Goal: Task Accomplishment & Management: Manage account settings

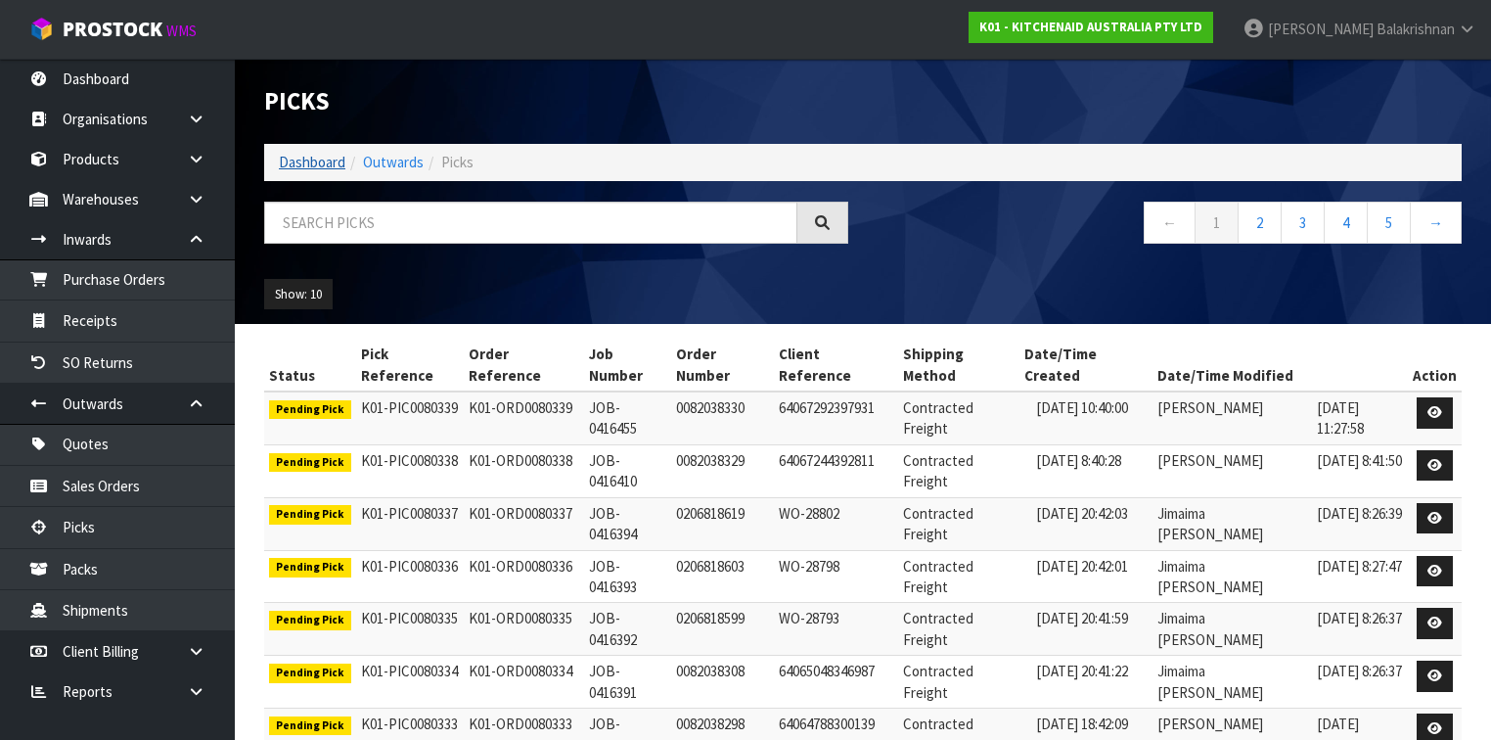
scroll to position [9, 0]
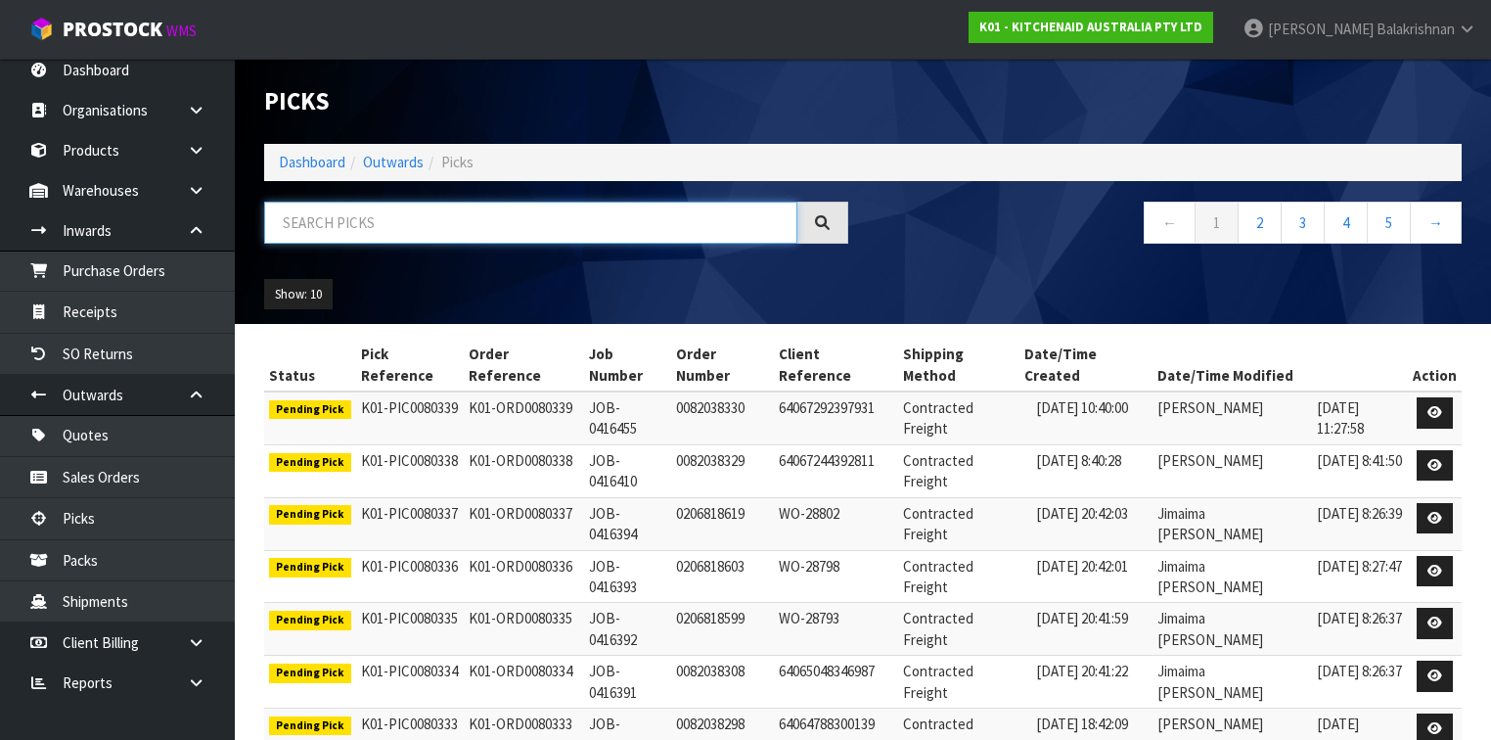
click at [355, 219] on input "text" at bounding box center [530, 223] width 533 height 42
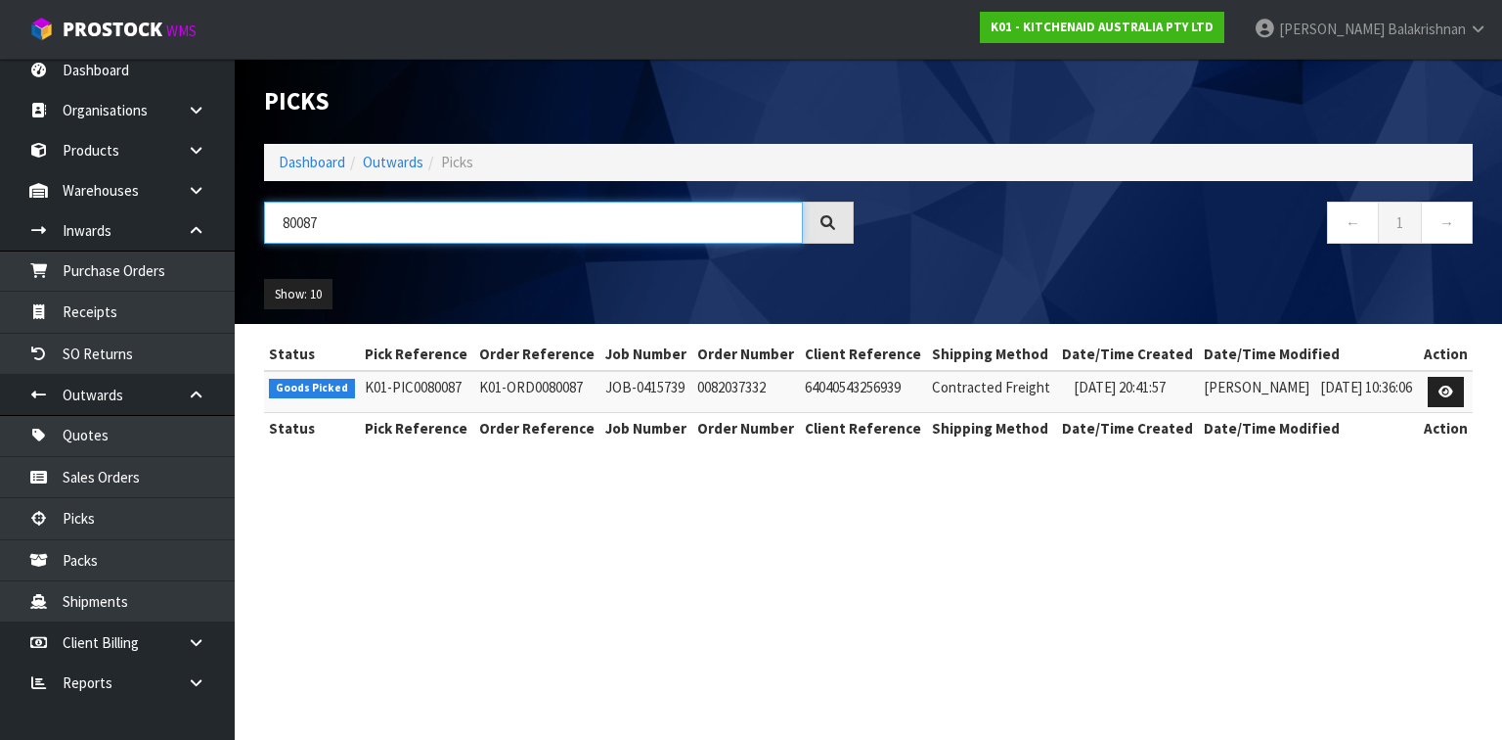
type input "80087"
click at [1452, 377] on link at bounding box center [1446, 392] width 36 height 31
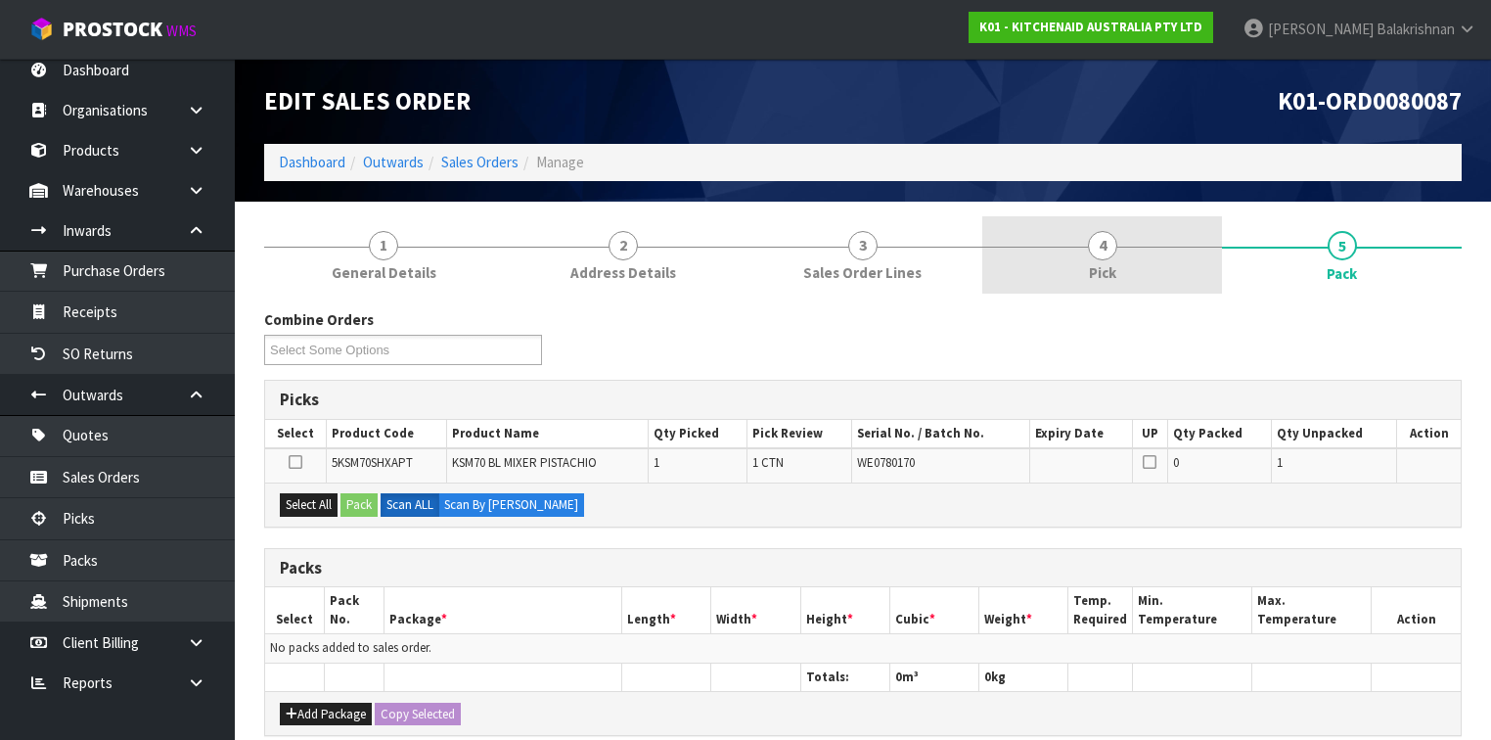
click at [1182, 249] on link "4 Pick" at bounding box center [1102, 254] width 240 height 77
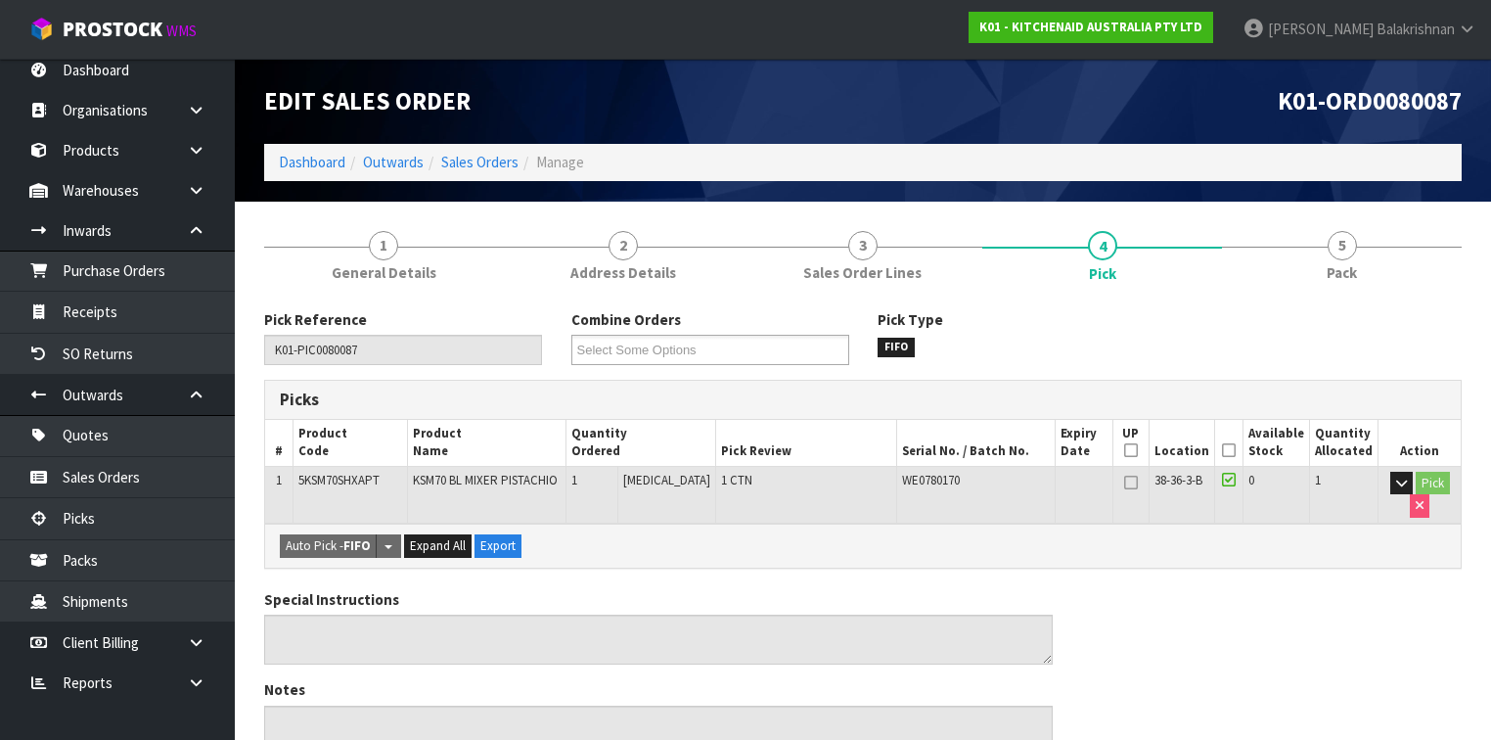
click at [1230, 475] on icon at bounding box center [1229, 479] width 14 height 16
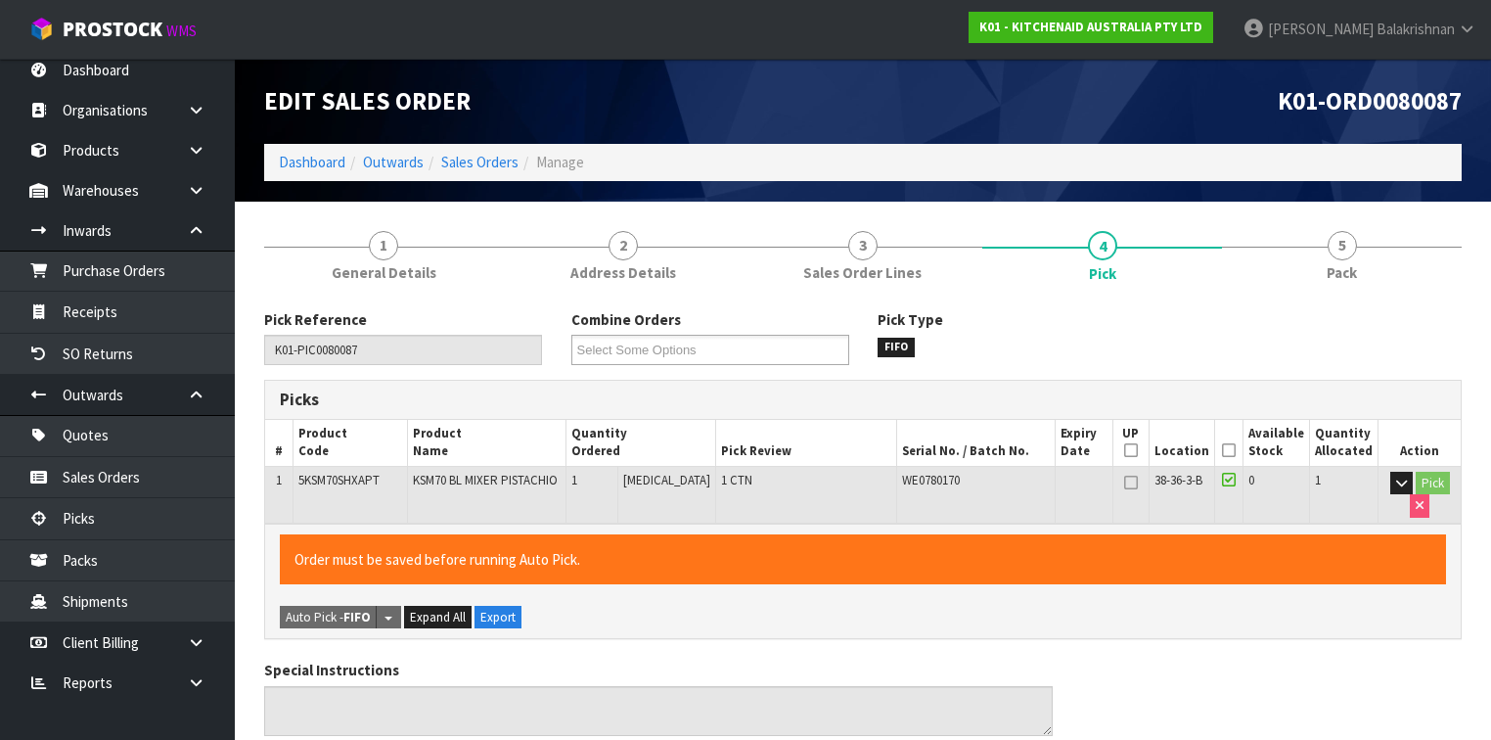
click at [1229, 450] on icon at bounding box center [1229, 450] width 14 height 1
click at [1232, 450] on icon at bounding box center [1229, 450] width 14 height 1
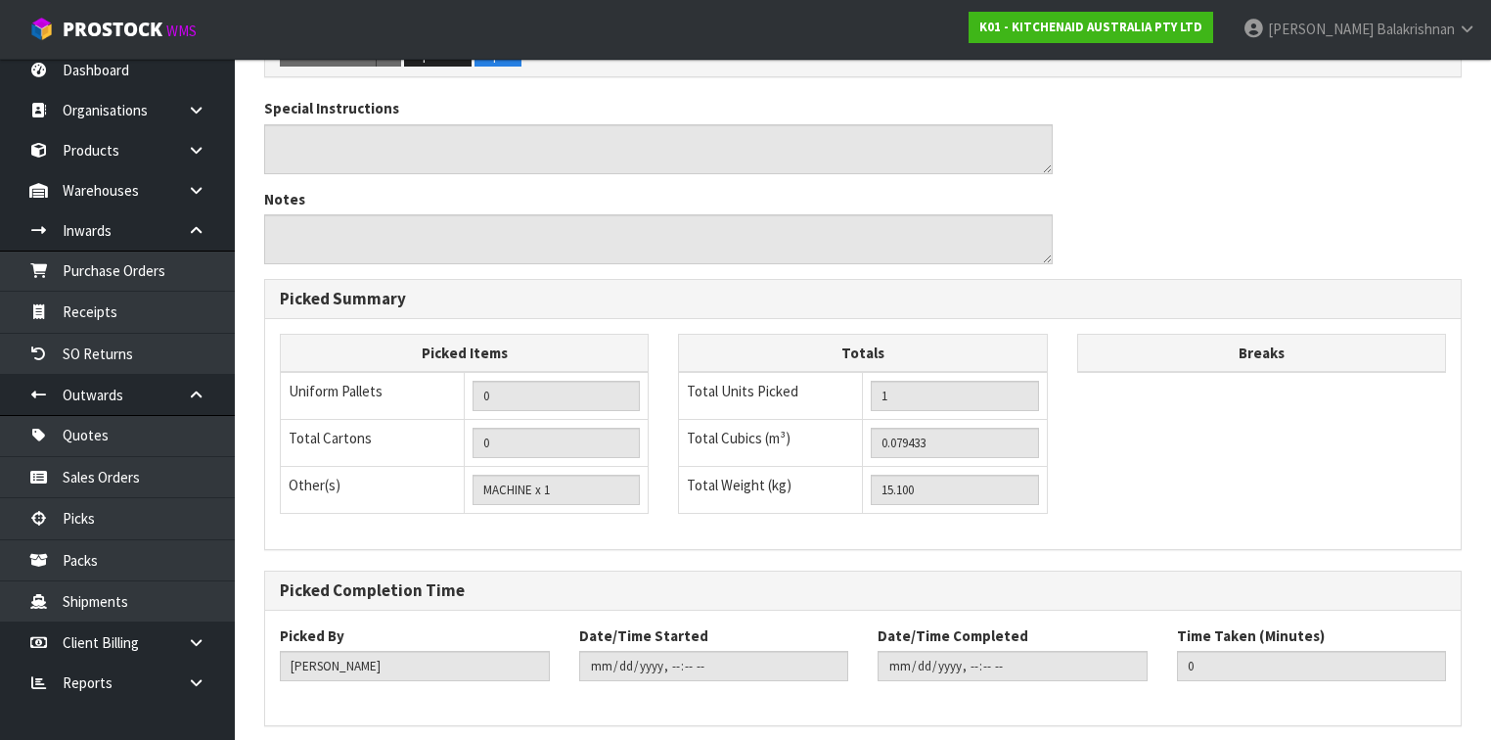
scroll to position [634, 0]
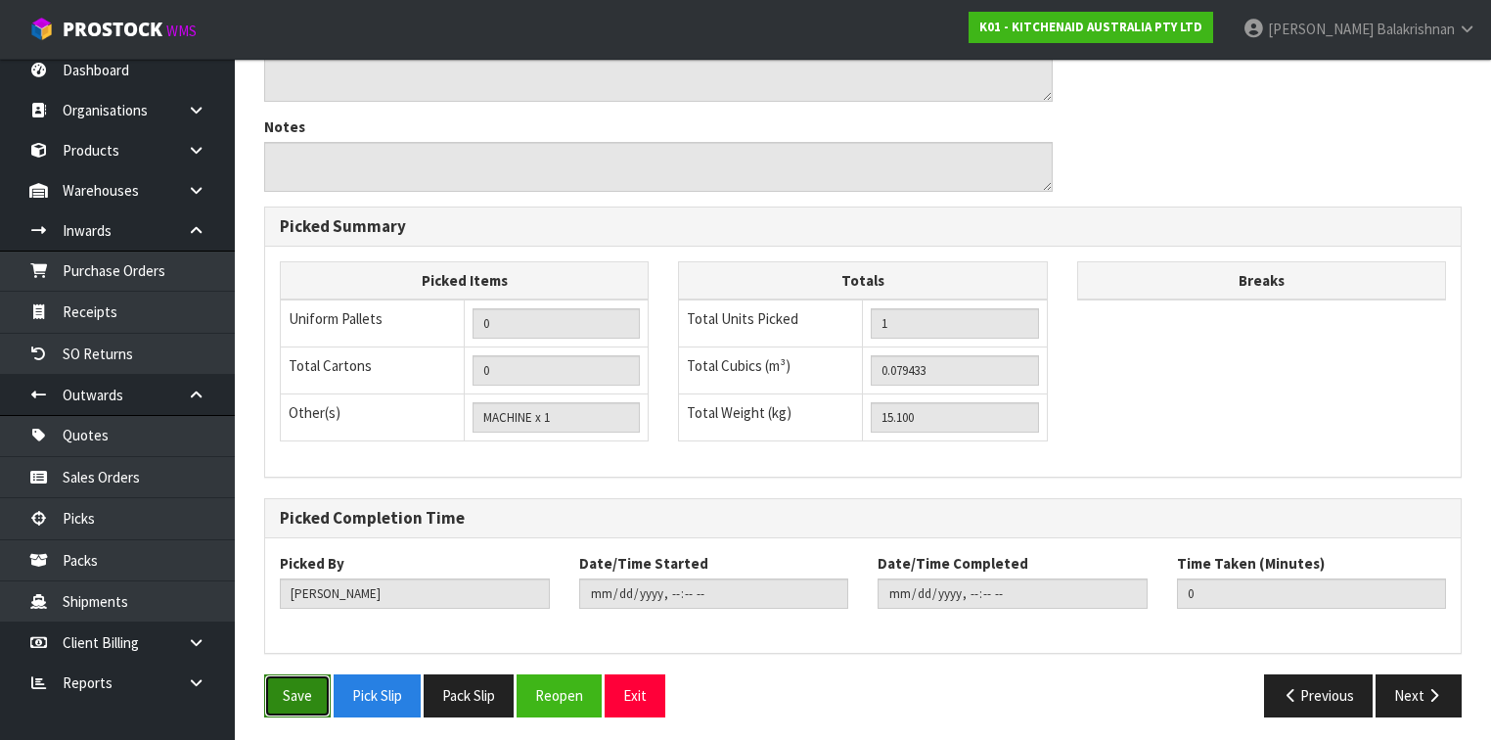
click at [309, 695] on button "Save" at bounding box center [297, 695] width 67 height 42
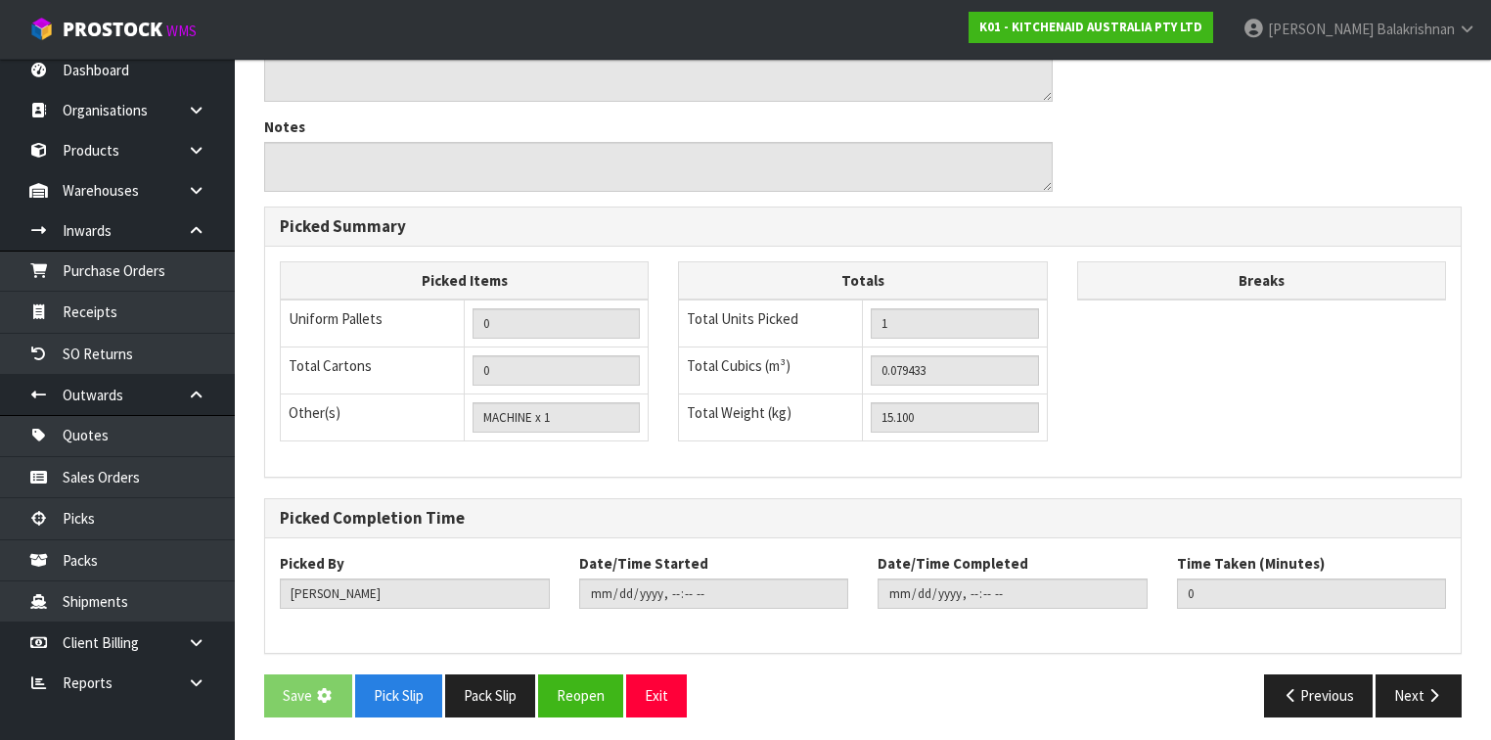
scroll to position [0, 0]
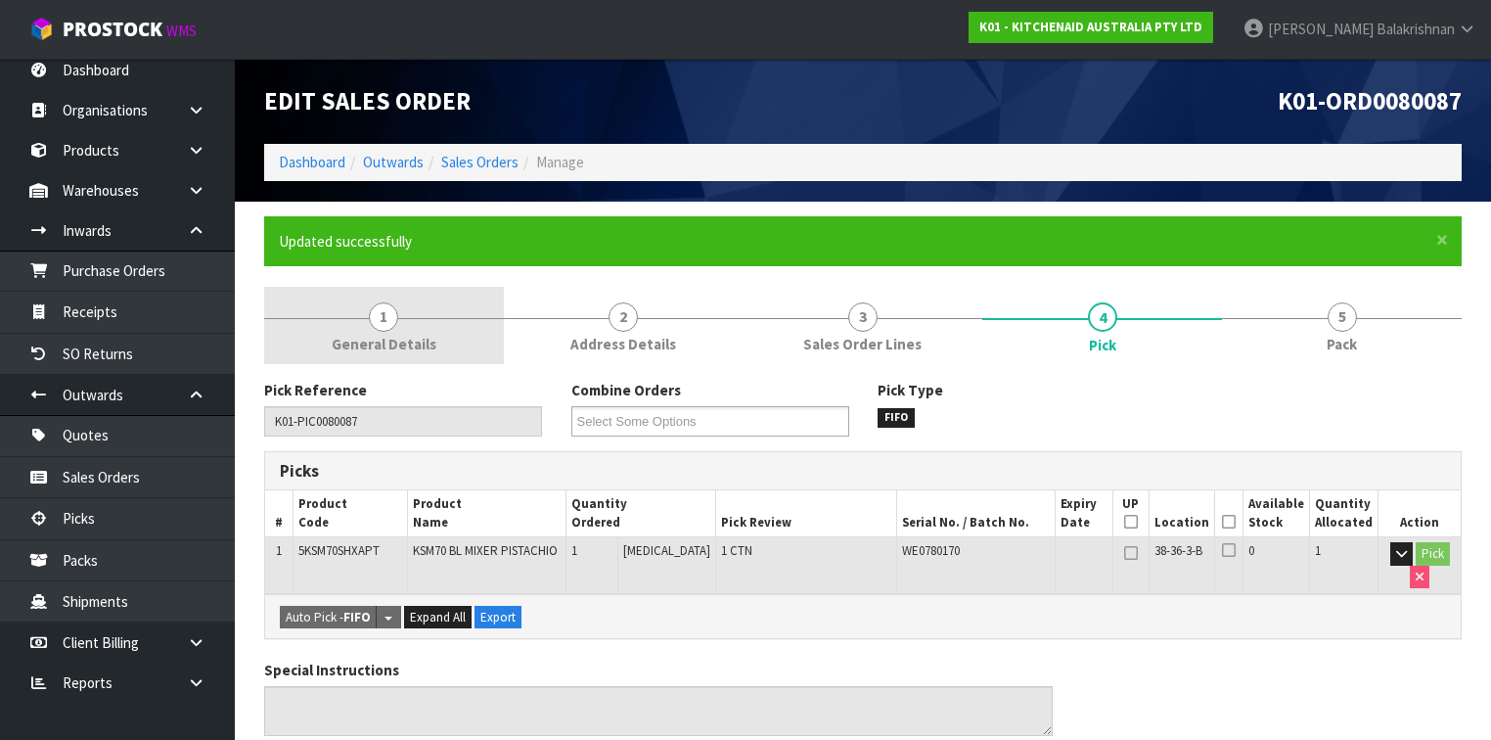
click at [428, 313] on link "1 General Details" at bounding box center [384, 325] width 240 height 77
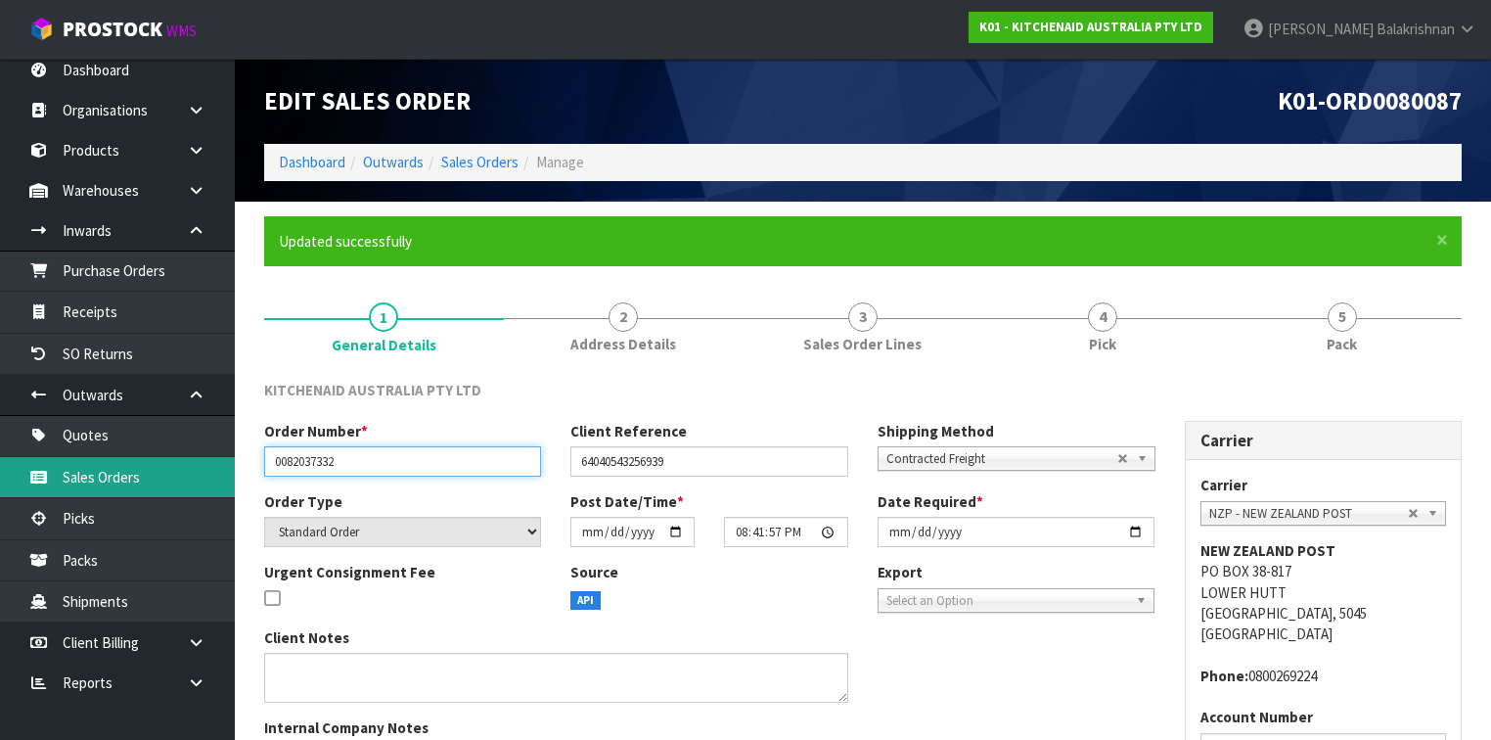
drag, startPoint x: 360, startPoint y: 460, endPoint x: 200, endPoint y: 478, distance: 161.5
click at [200, 478] on body "Toggle navigation ProStock WMS K01 - KITCHENAID AUSTRALIA PTY LTD [PERSON_NAME]…" at bounding box center [745, 370] width 1491 height 740
click at [149, 477] on link "Sales Orders" at bounding box center [117, 477] width 235 height 40
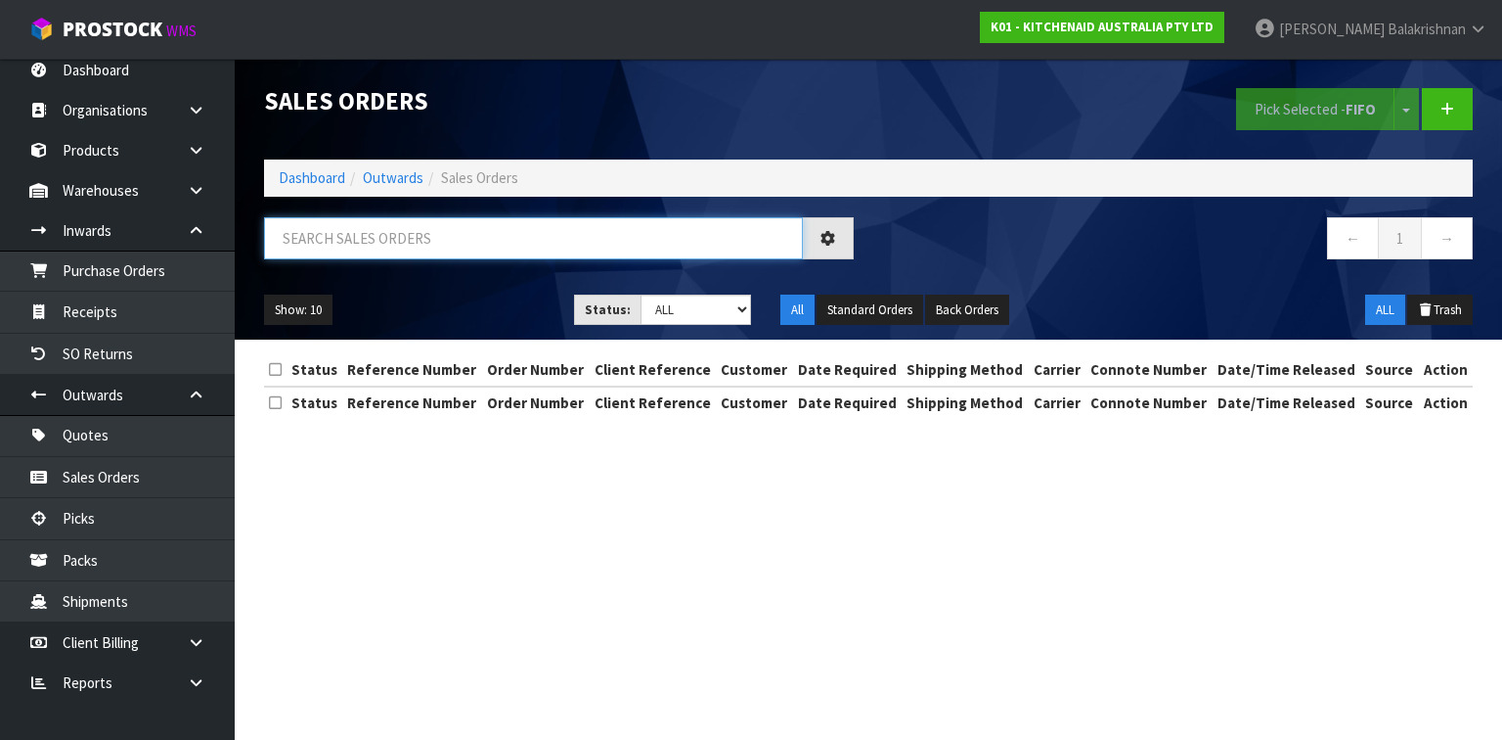
click at [378, 227] on input "text" at bounding box center [533, 238] width 539 height 42
paste input "0082037332"
type input "0082037332"
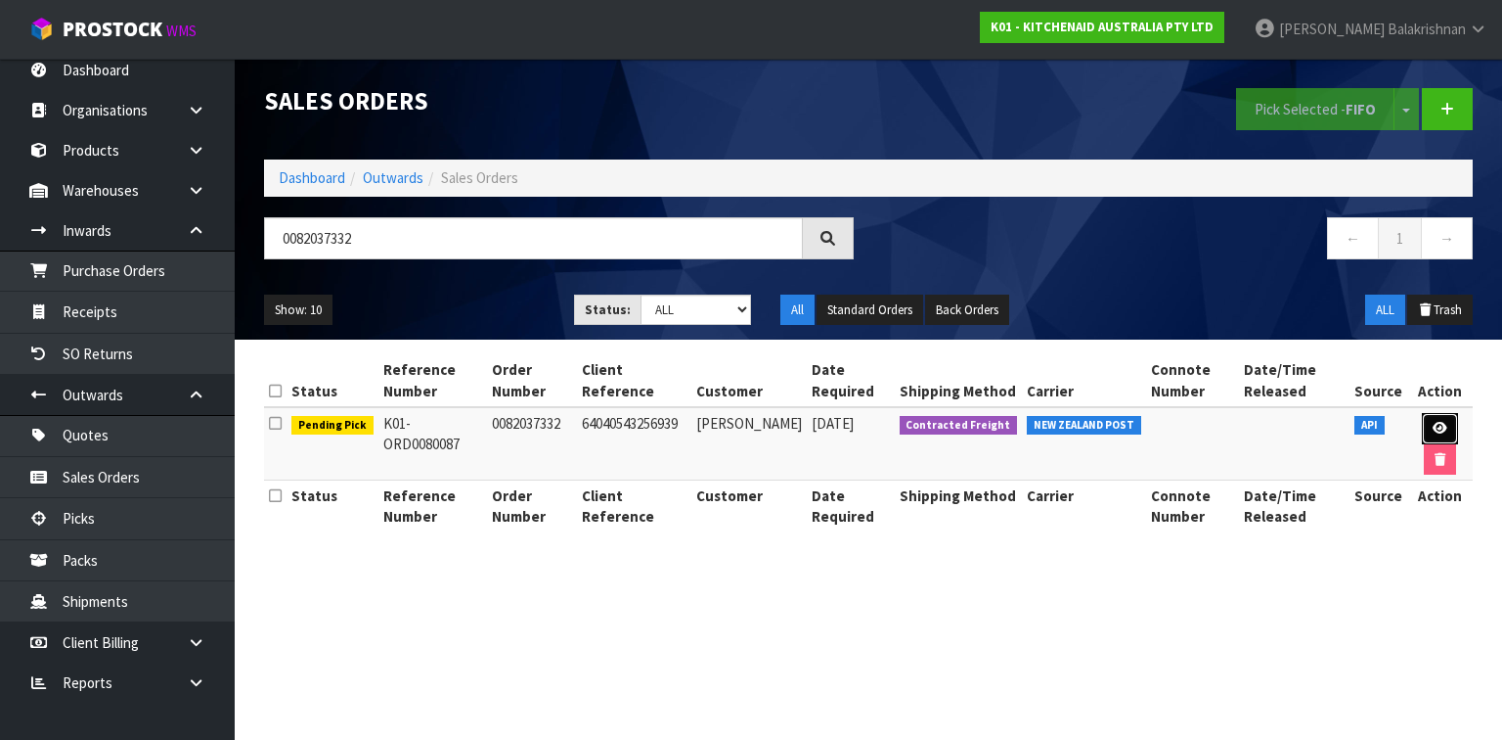
click at [1429, 418] on link at bounding box center [1440, 428] width 36 height 31
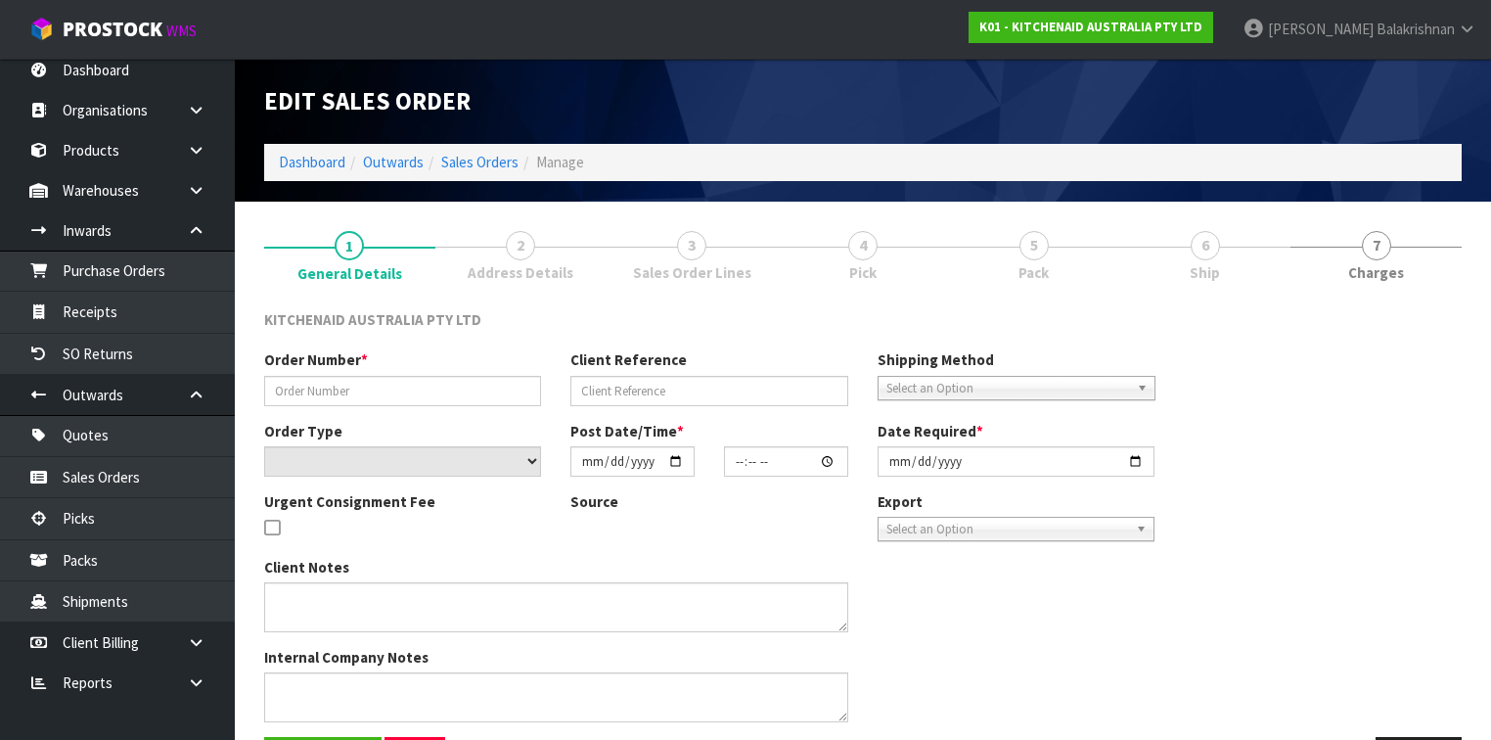
type input "0082037332"
type input "64040543256939"
select select "number:0"
type input "[DATE]"
type input "20:41:57.000"
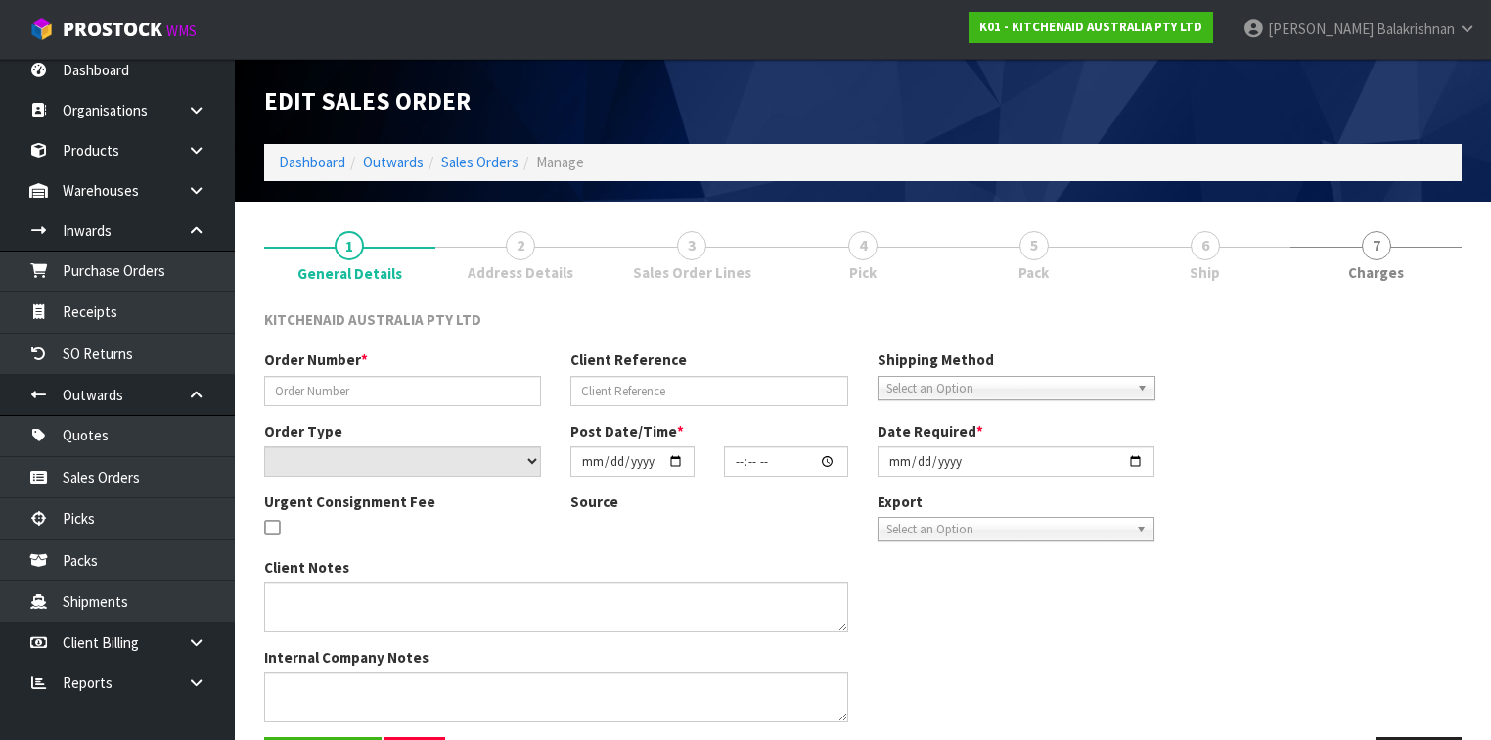
type input "[DATE]"
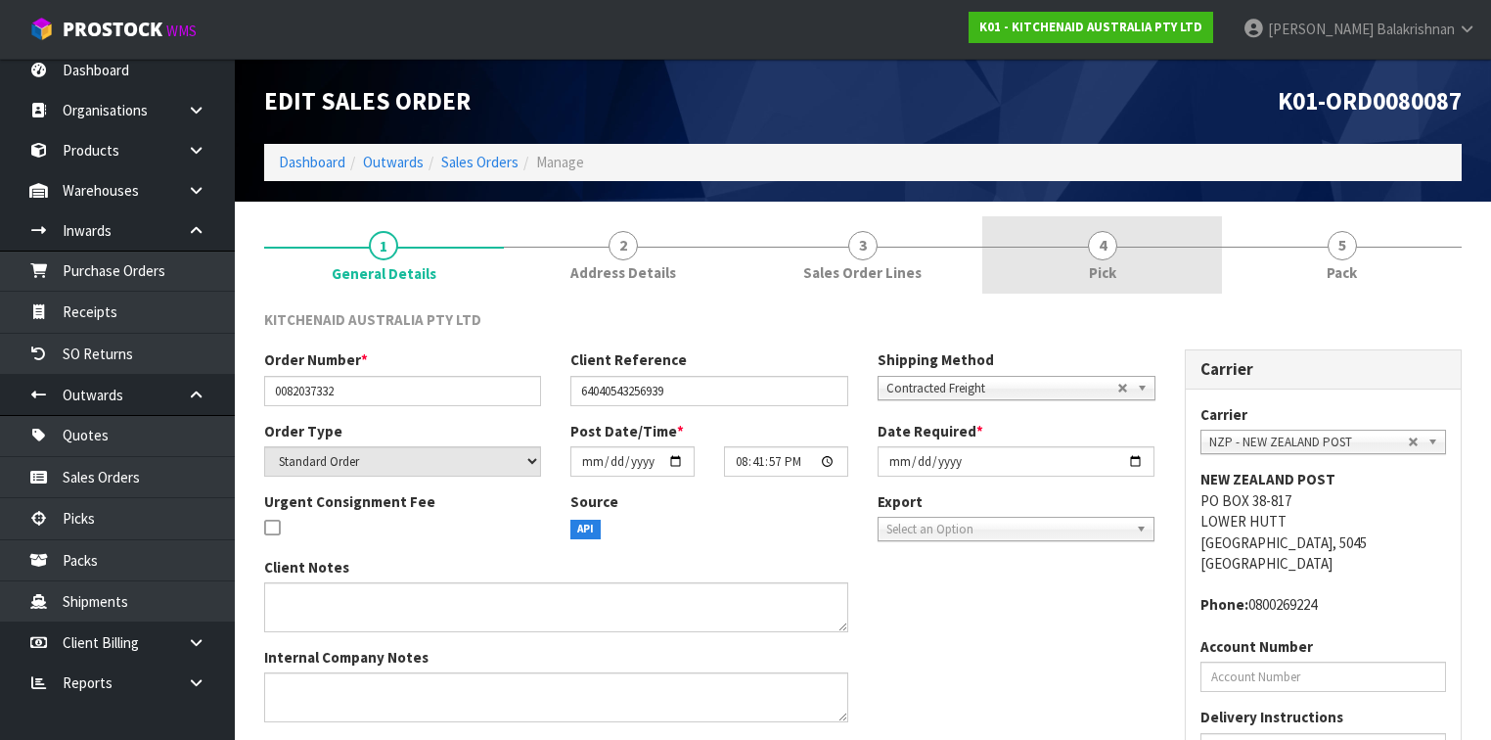
click at [1115, 258] on link "4 Pick" at bounding box center [1102, 254] width 240 height 77
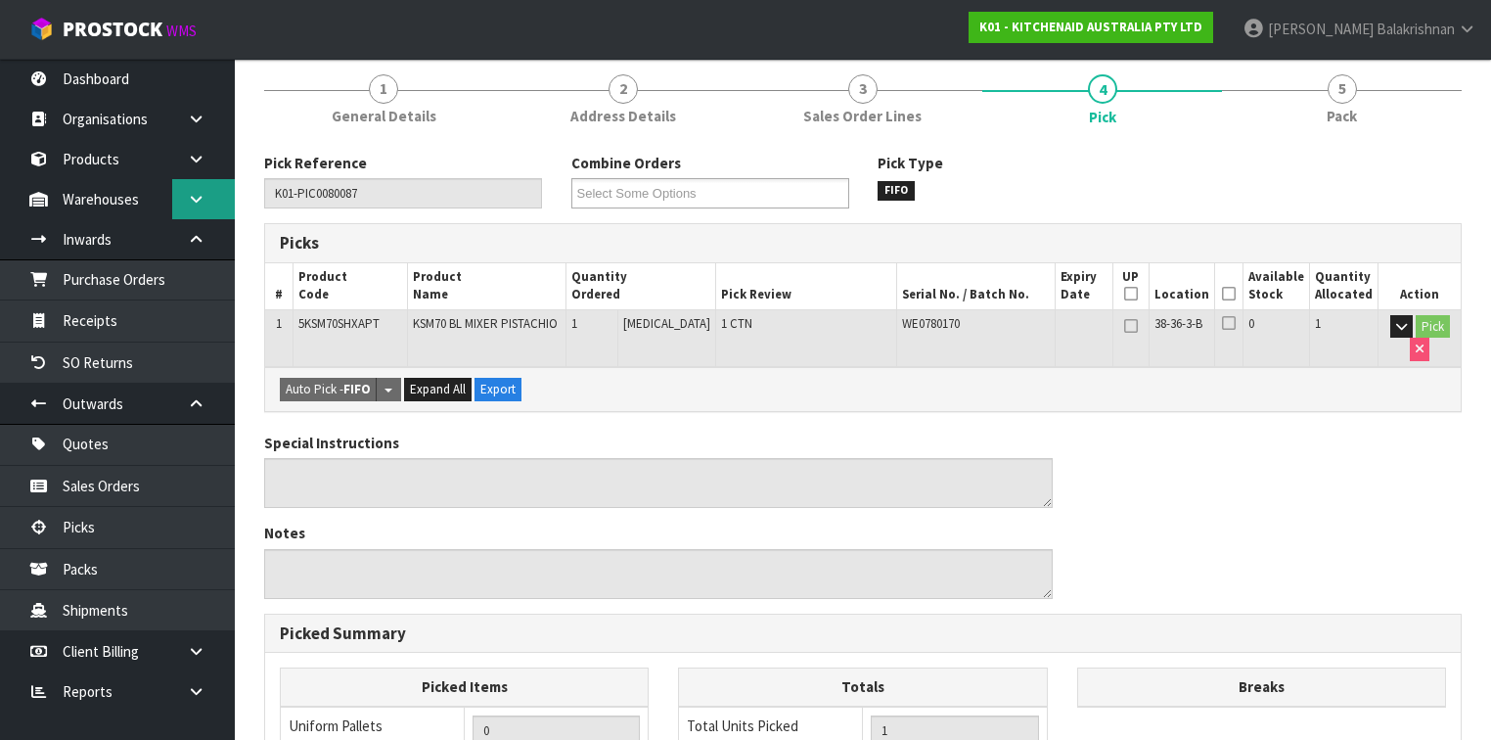
click at [207, 212] on link at bounding box center [203, 199] width 63 height 40
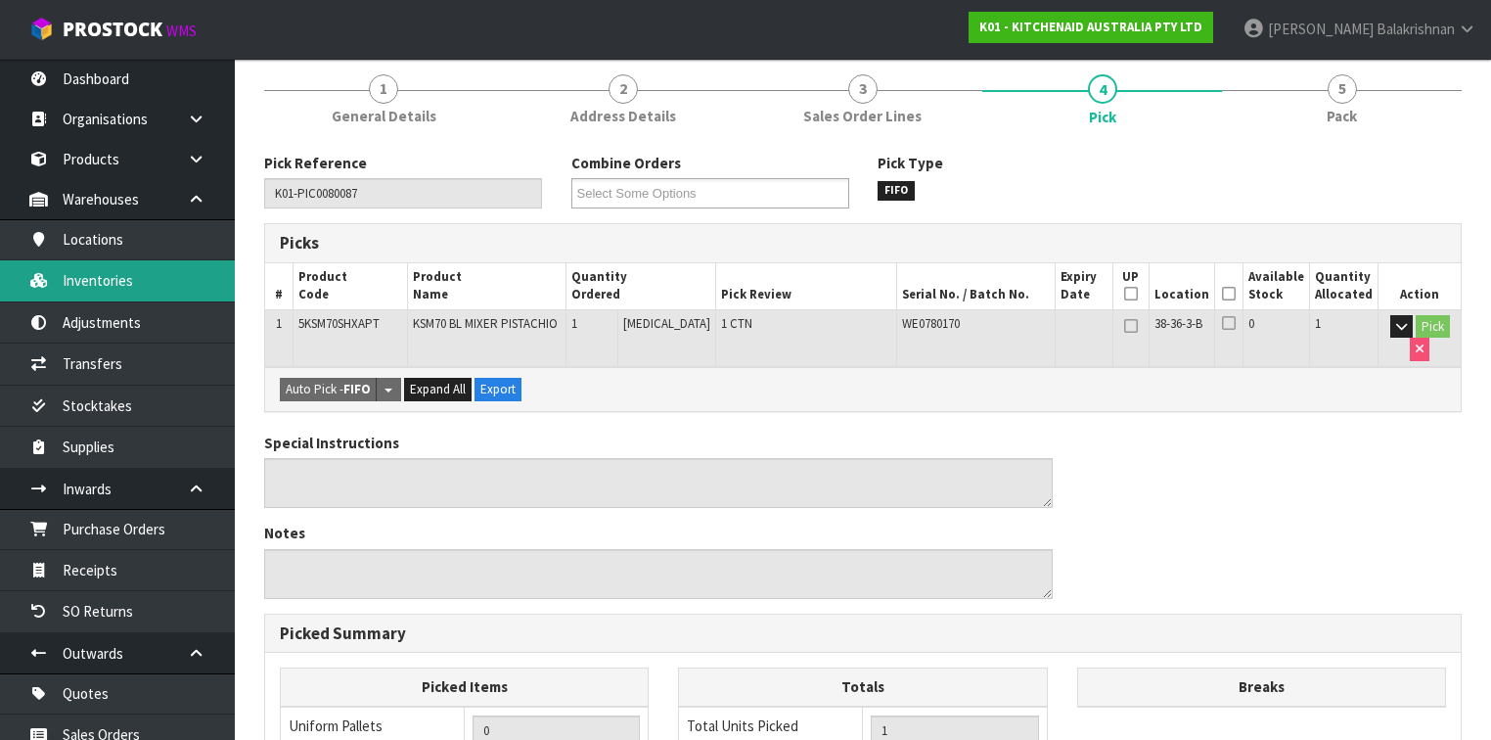
click at [132, 265] on link "Inventories" at bounding box center [117, 280] width 235 height 40
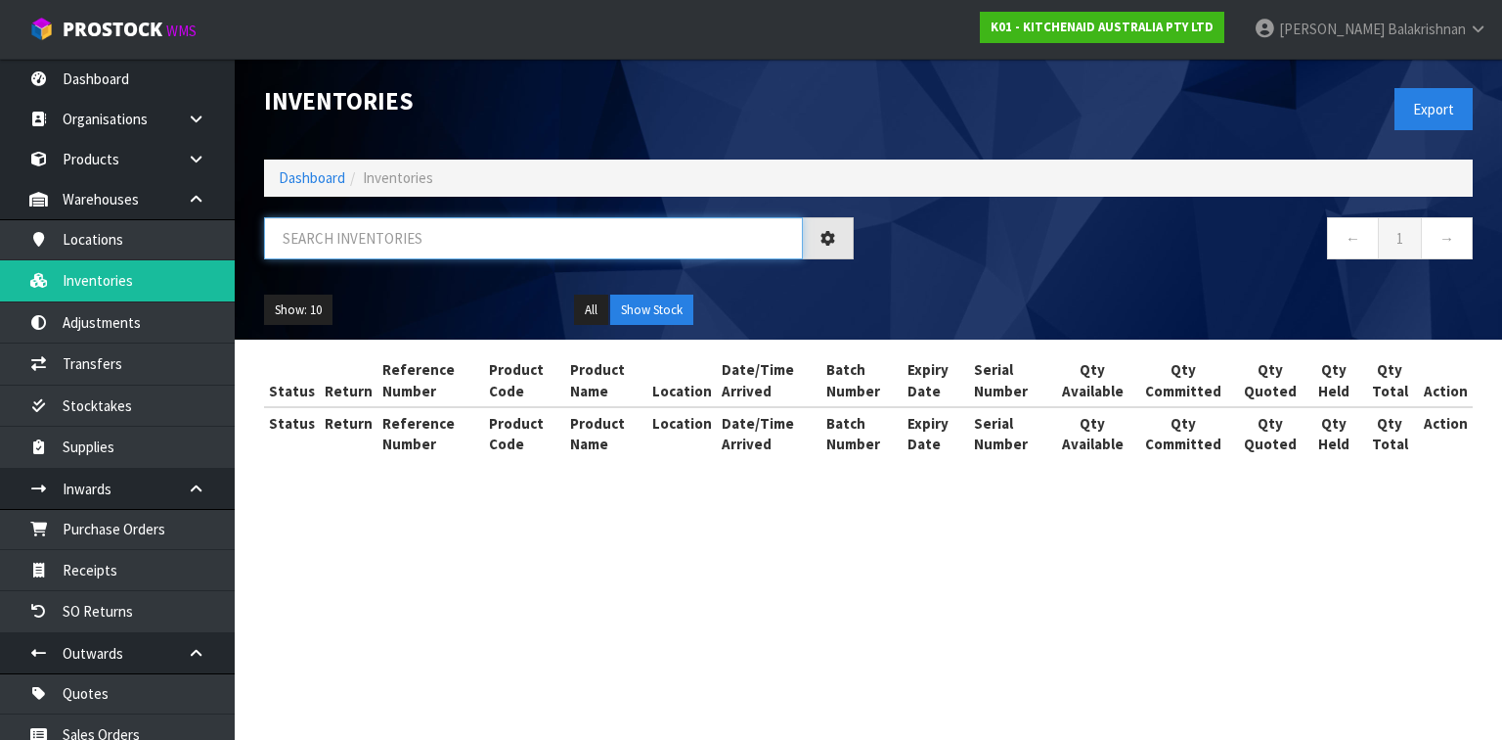
click at [430, 228] on input "text" at bounding box center [533, 238] width 539 height 42
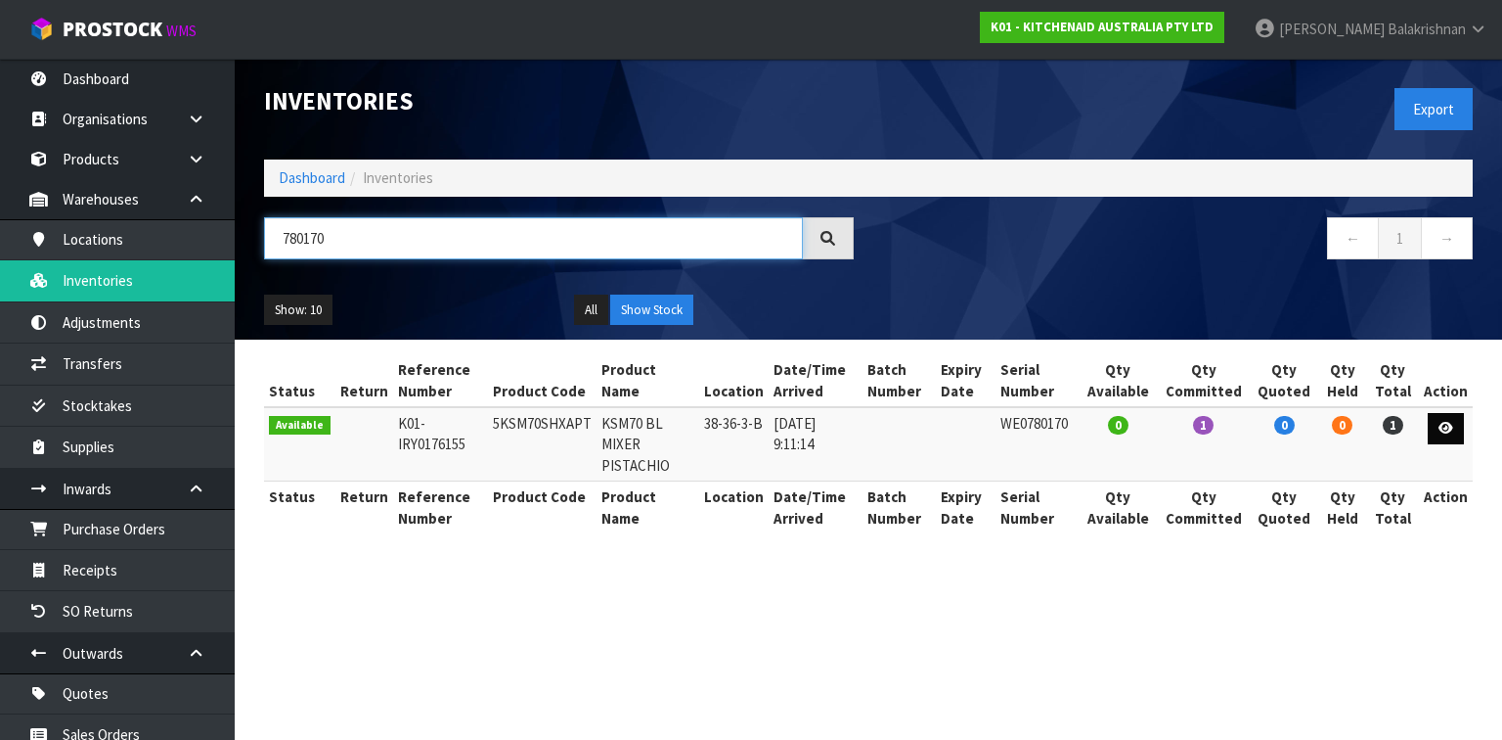
type input "780170"
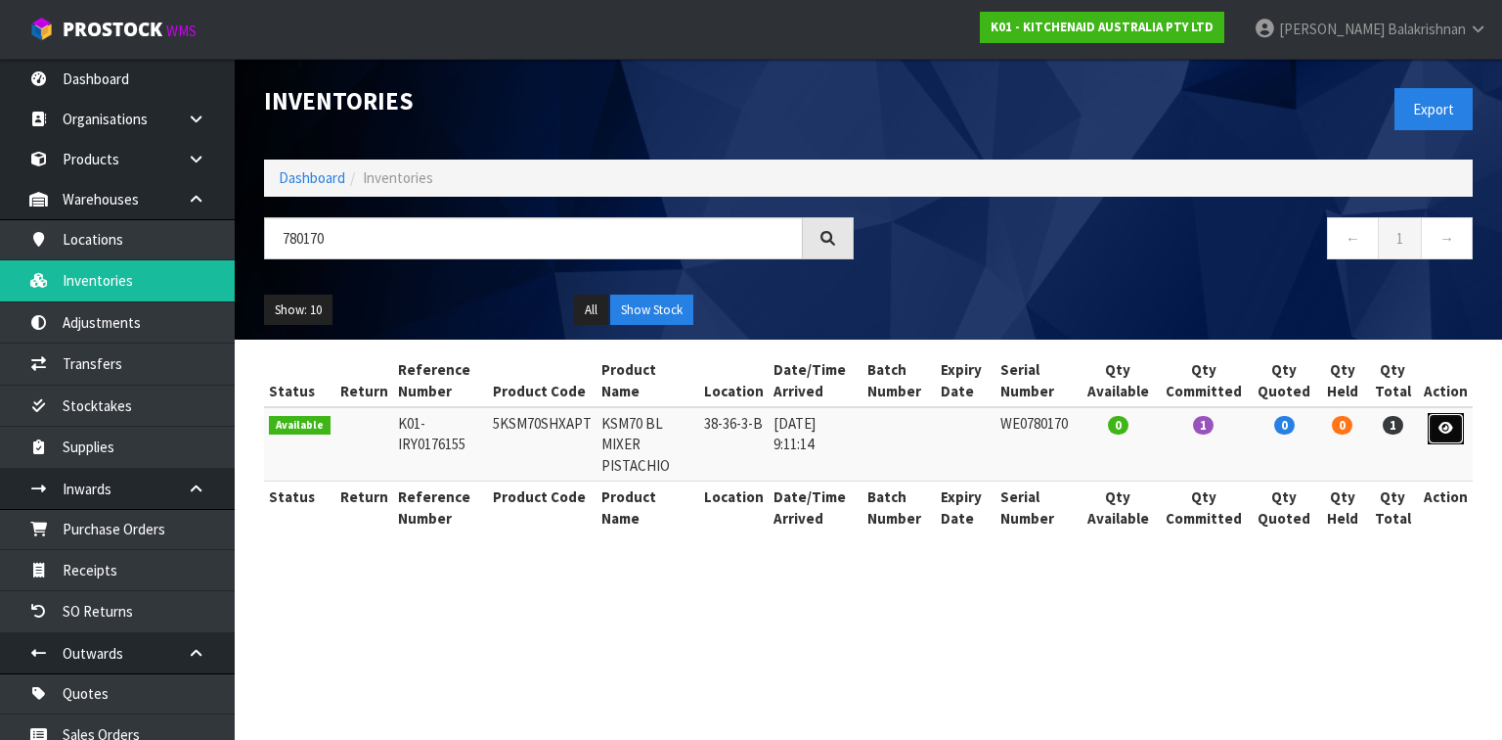
click at [1444, 433] on icon at bounding box center [1446, 428] width 15 height 13
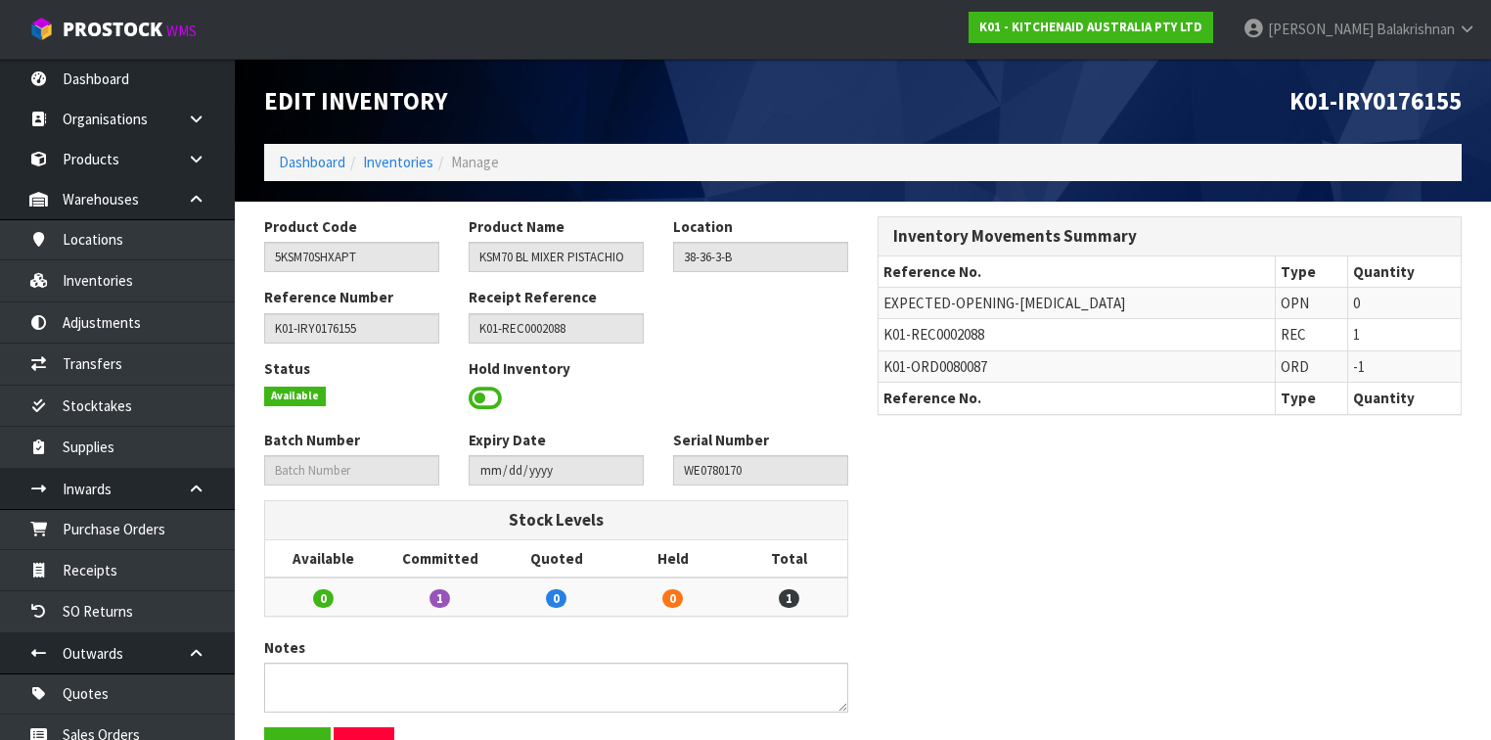
click at [498, 397] on span at bounding box center [485, 397] width 33 height 29
click at [479, 399] on span at bounding box center [485, 397] width 33 height 29
click at [496, 392] on span at bounding box center [485, 397] width 33 height 29
click at [490, 392] on span at bounding box center [485, 397] width 33 height 29
click at [489, 391] on span at bounding box center [485, 397] width 33 height 29
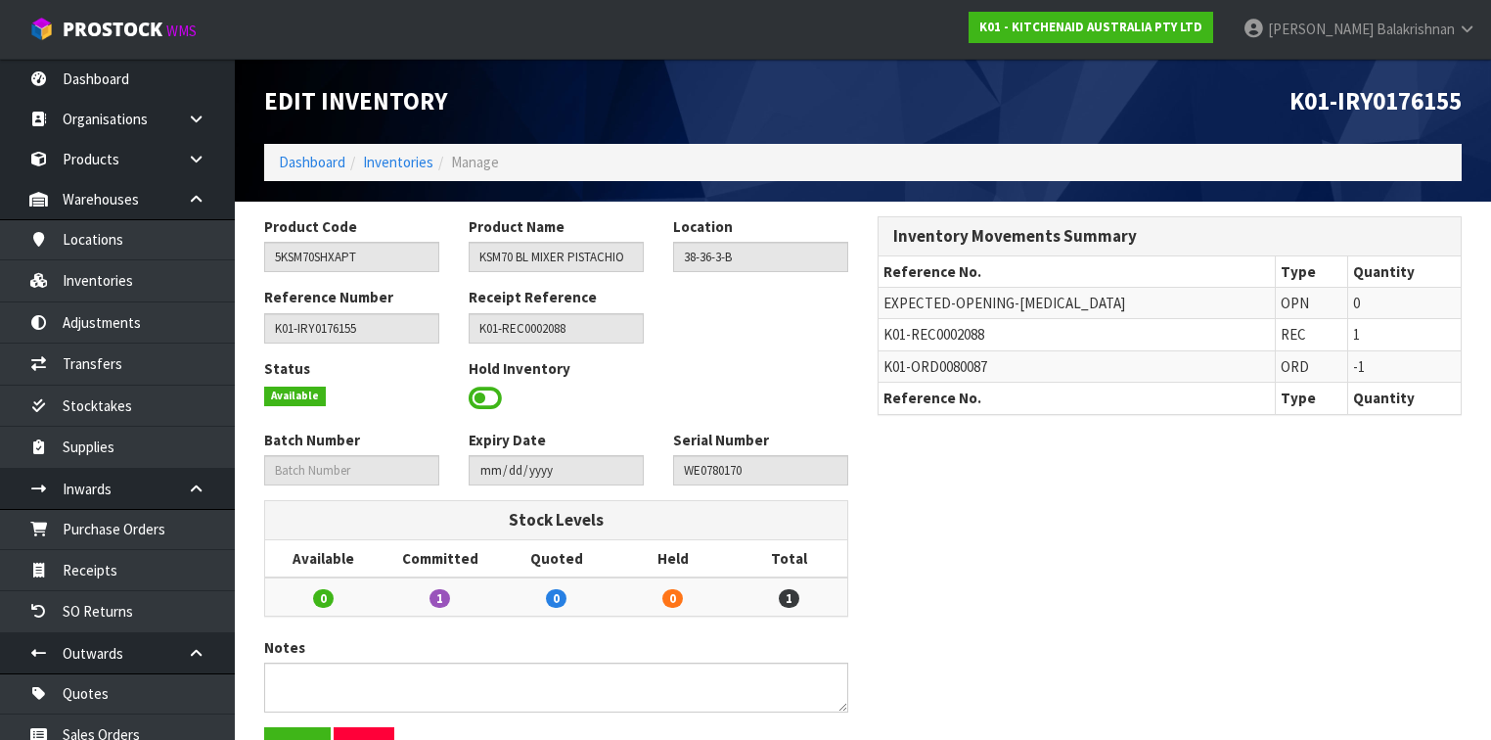
click at [487, 391] on span at bounding box center [485, 397] width 33 height 29
click at [486, 391] on span at bounding box center [485, 397] width 33 height 29
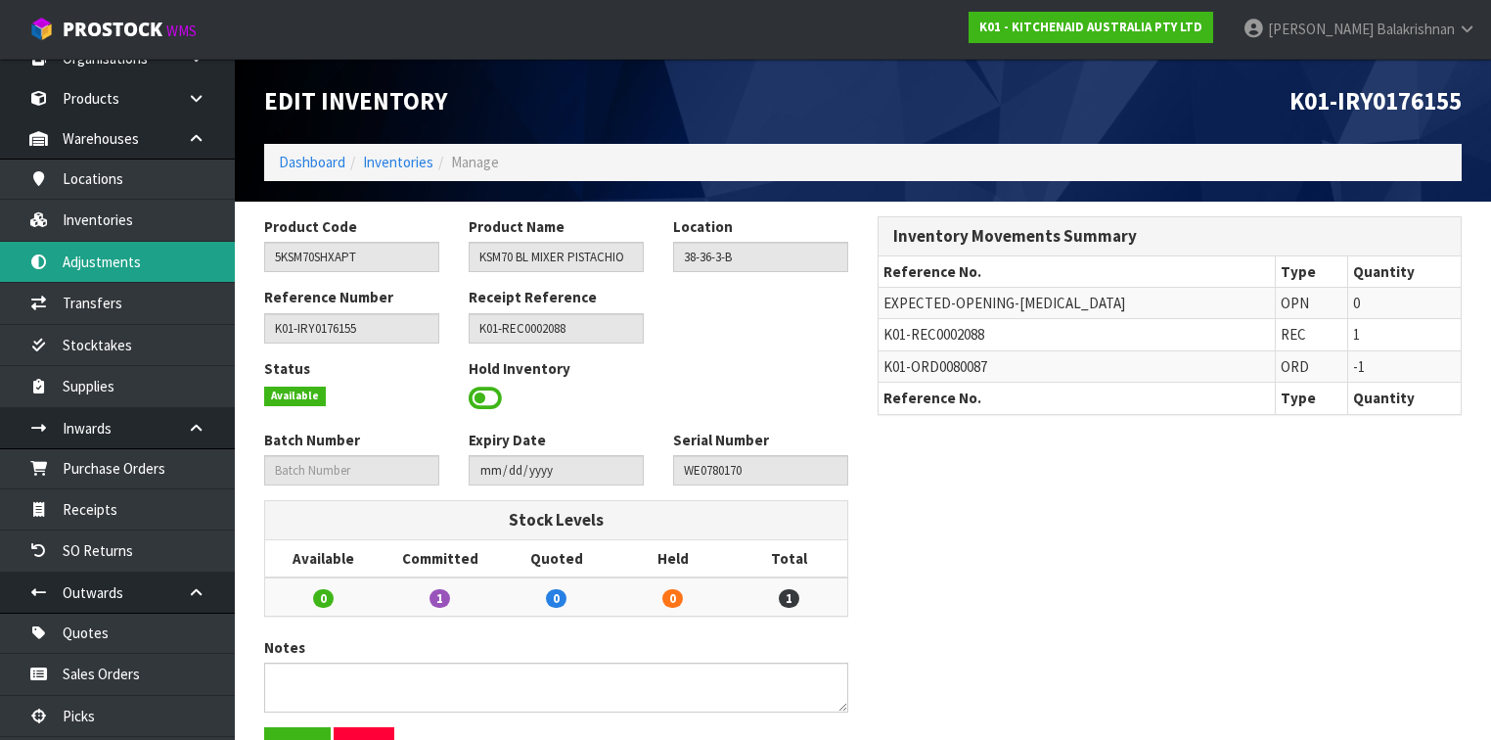
scroll to position [78, 0]
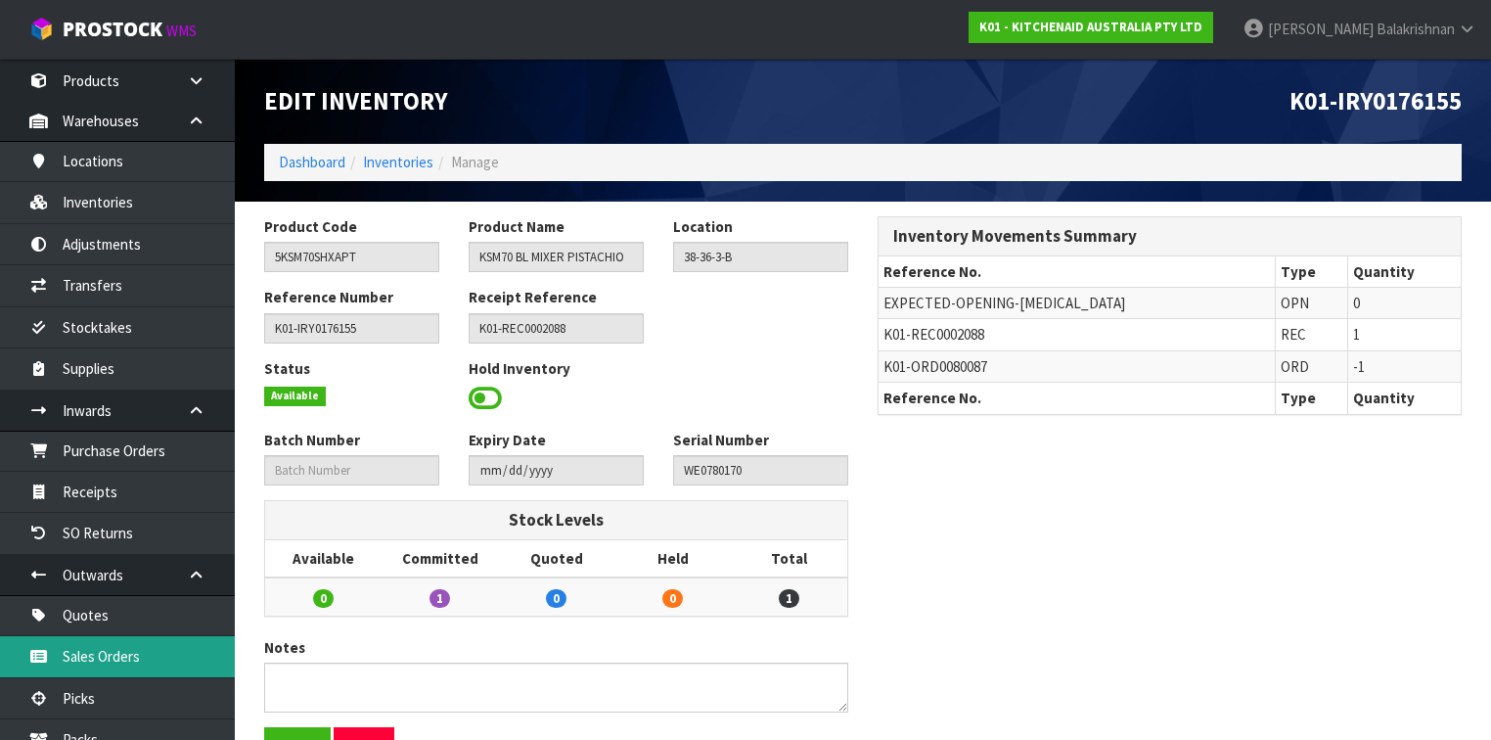
click at [119, 664] on link "Sales Orders" at bounding box center [117, 656] width 235 height 40
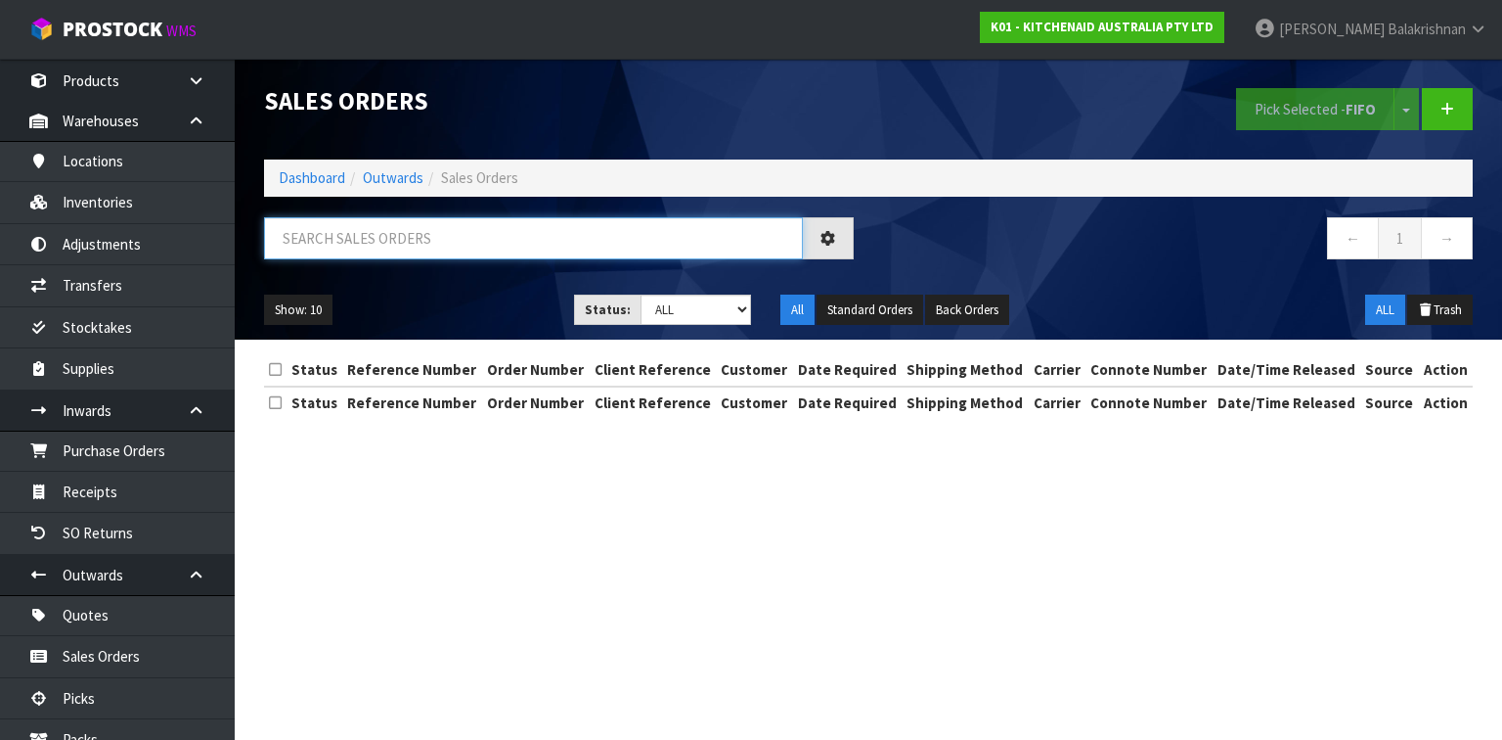
click at [450, 234] on input "text" at bounding box center [533, 238] width 539 height 42
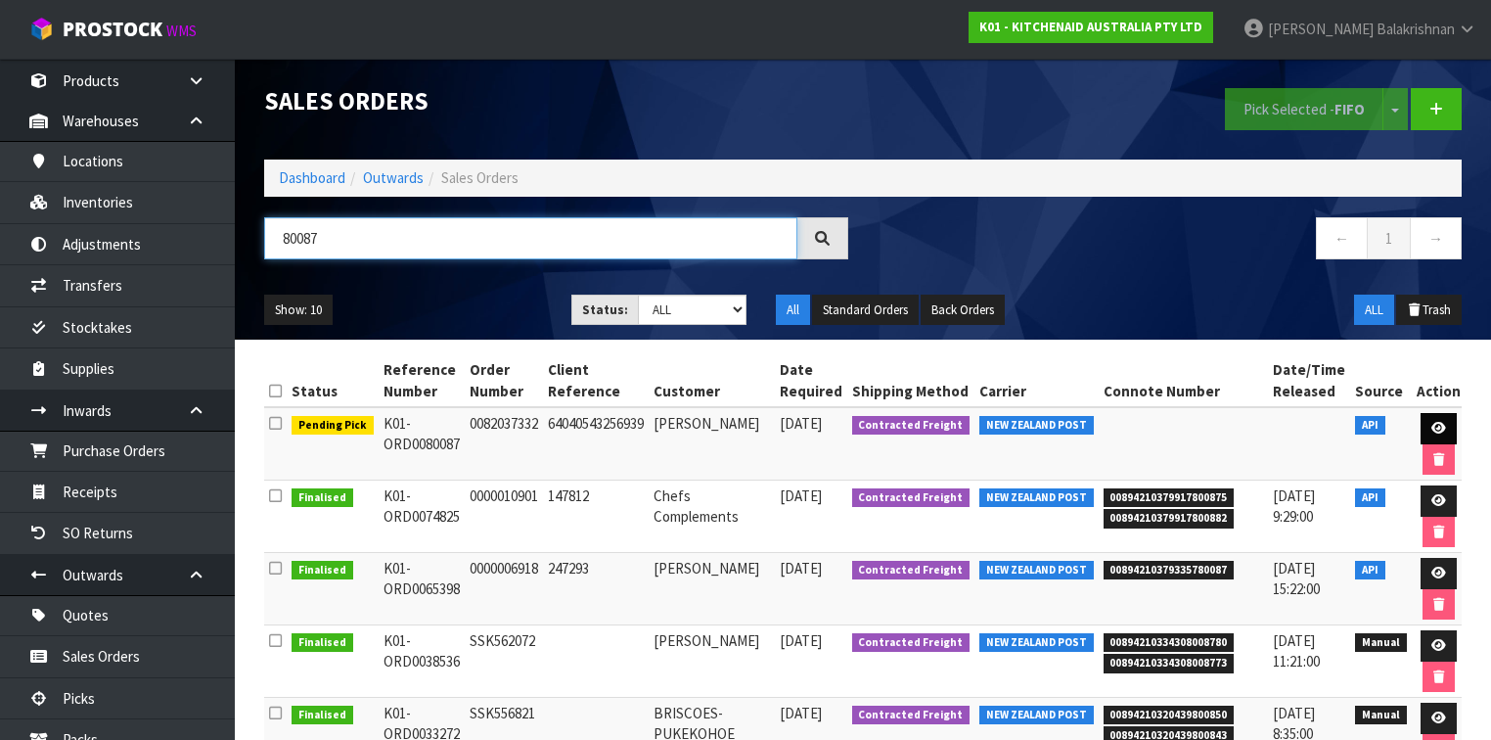
type input "80087"
click at [1442, 432] on link at bounding box center [1438, 428] width 36 height 31
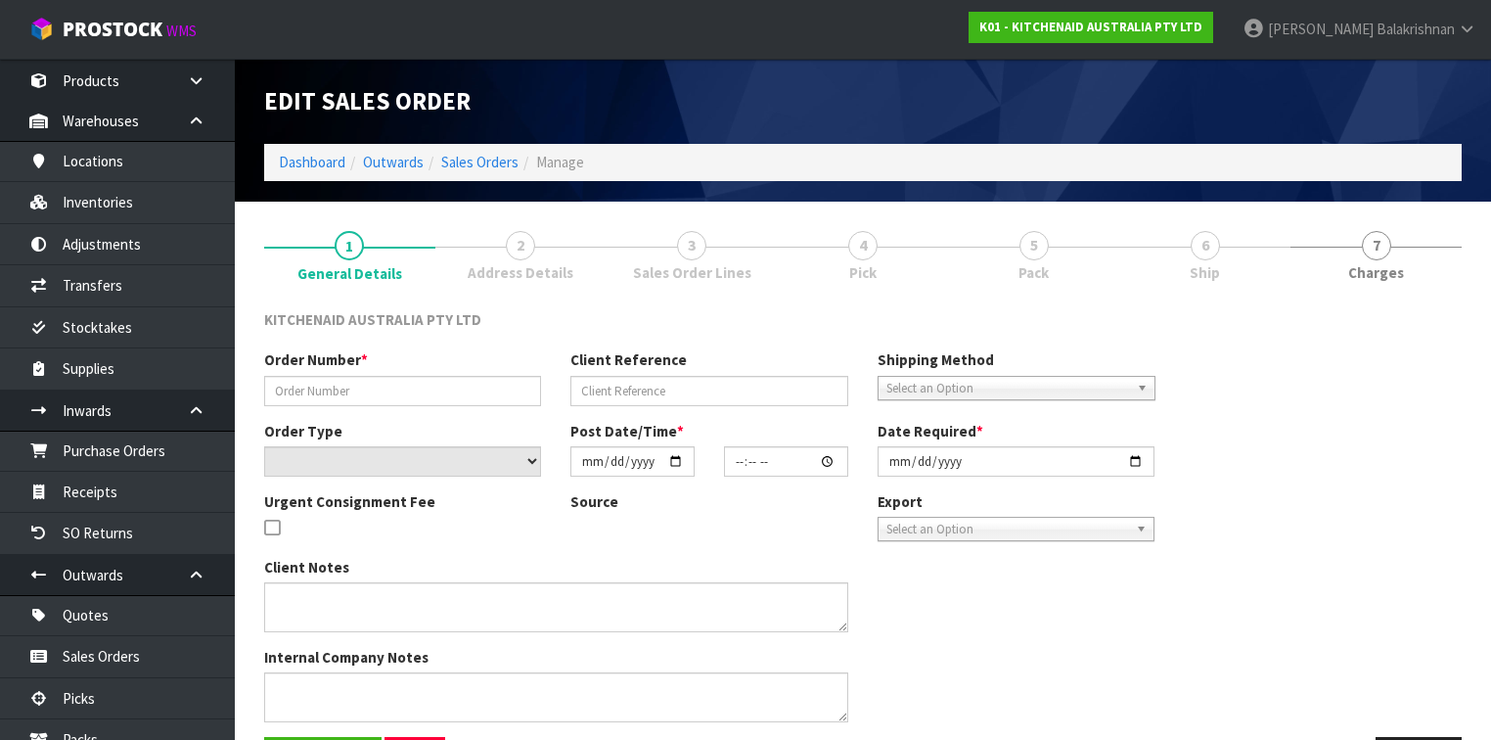
type input "0082037332"
type input "64040543256939"
select select "number:0"
type input "[DATE]"
type input "20:41:57.000"
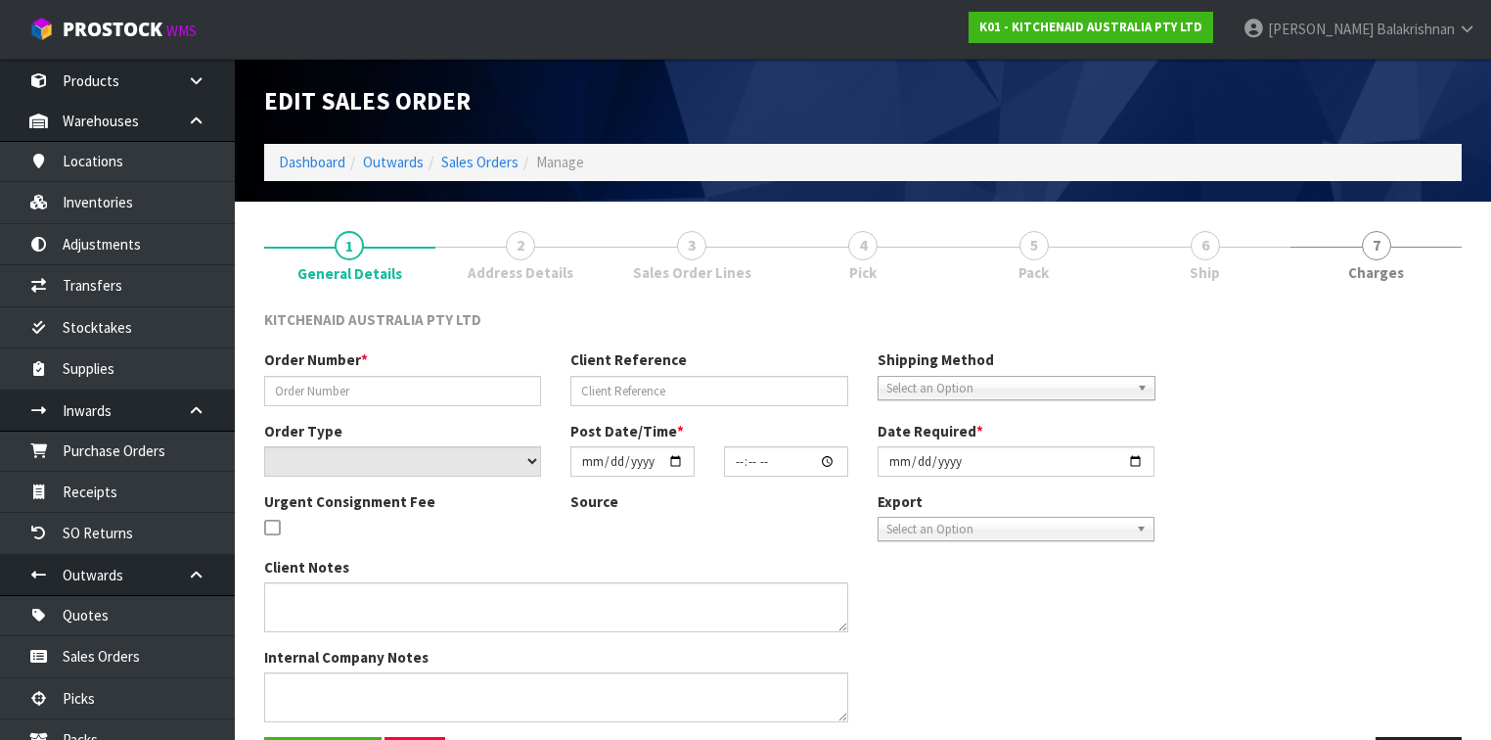
type input "[DATE]"
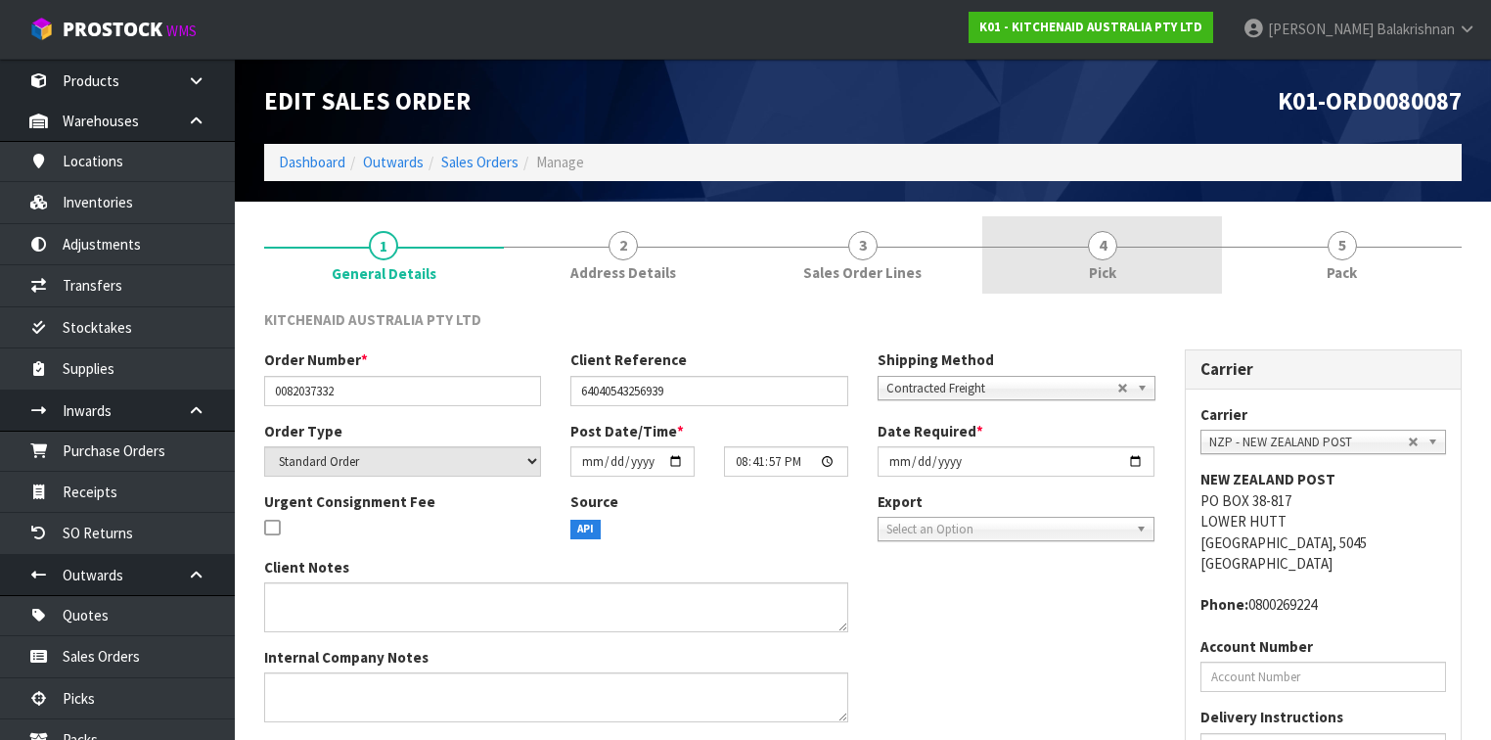
click at [1137, 259] on link "4 Pick" at bounding box center [1102, 254] width 240 height 77
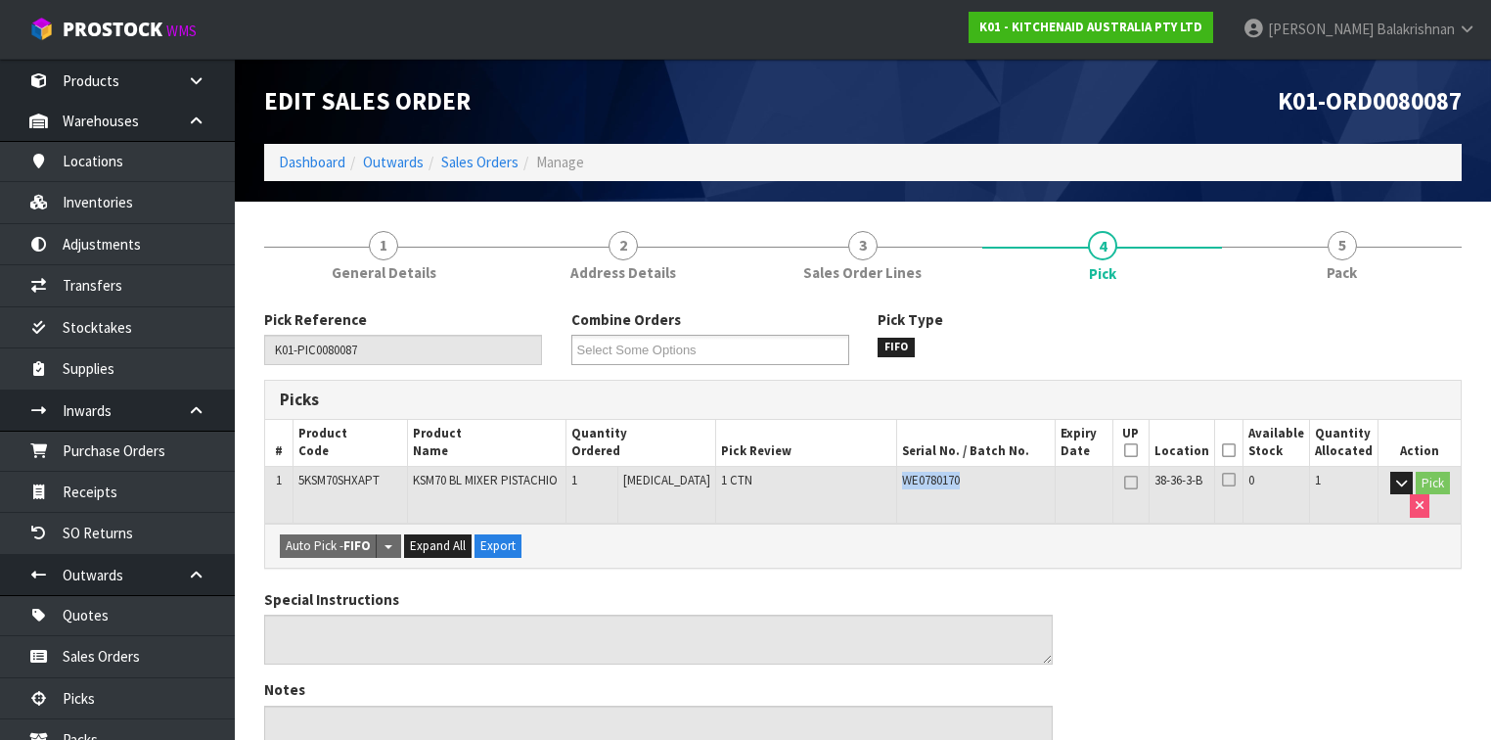
drag, startPoint x: 963, startPoint y: 480, endPoint x: 880, endPoint y: 472, distance: 82.5
click at [880, 472] on tr "1 5KSM70SHXAPT KSM70 BL MIXER PISTACHIO 1 [MEDICAL_DATA] 1 CTN WE0780170 38-36-…" at bounding box center [862, 494] width 1195 height 57
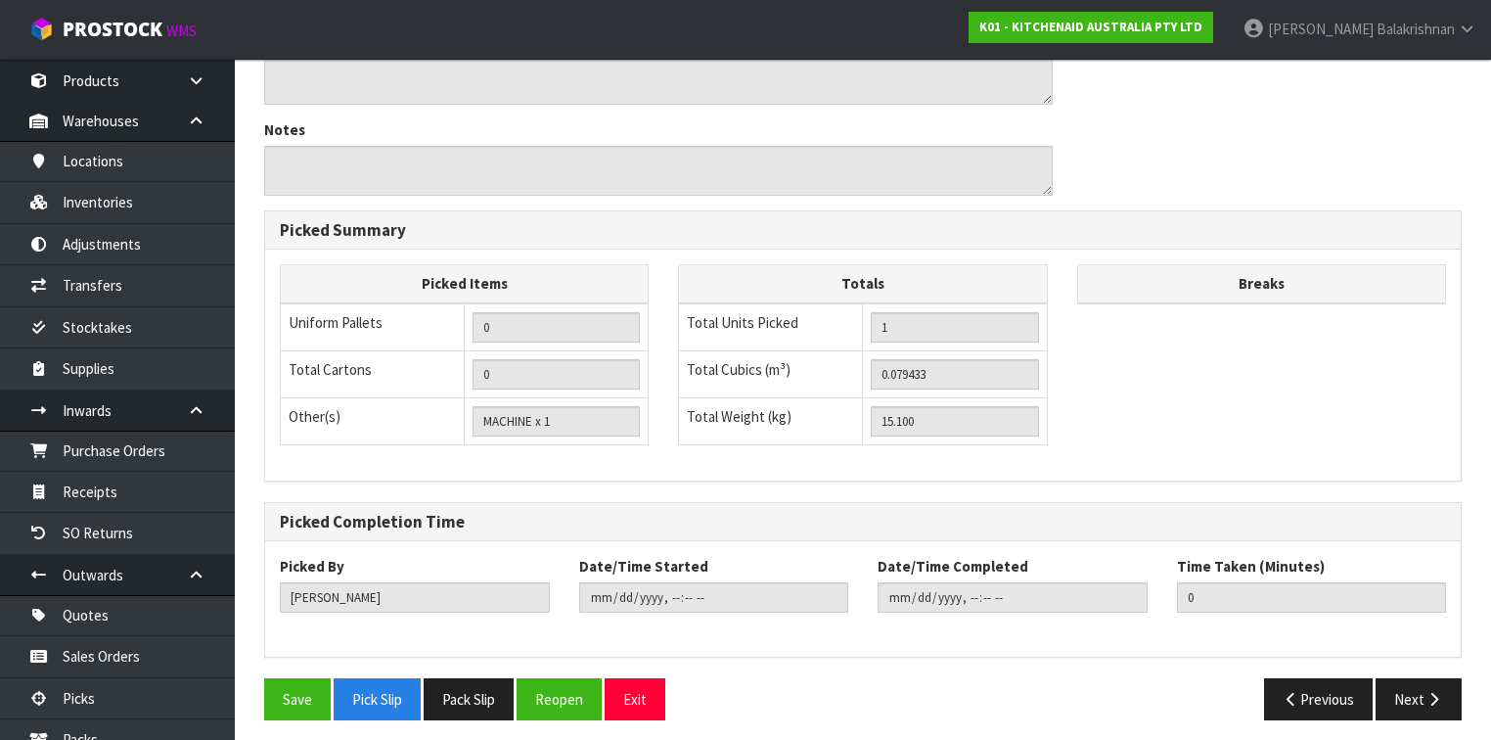
scroll to position [562, 0]
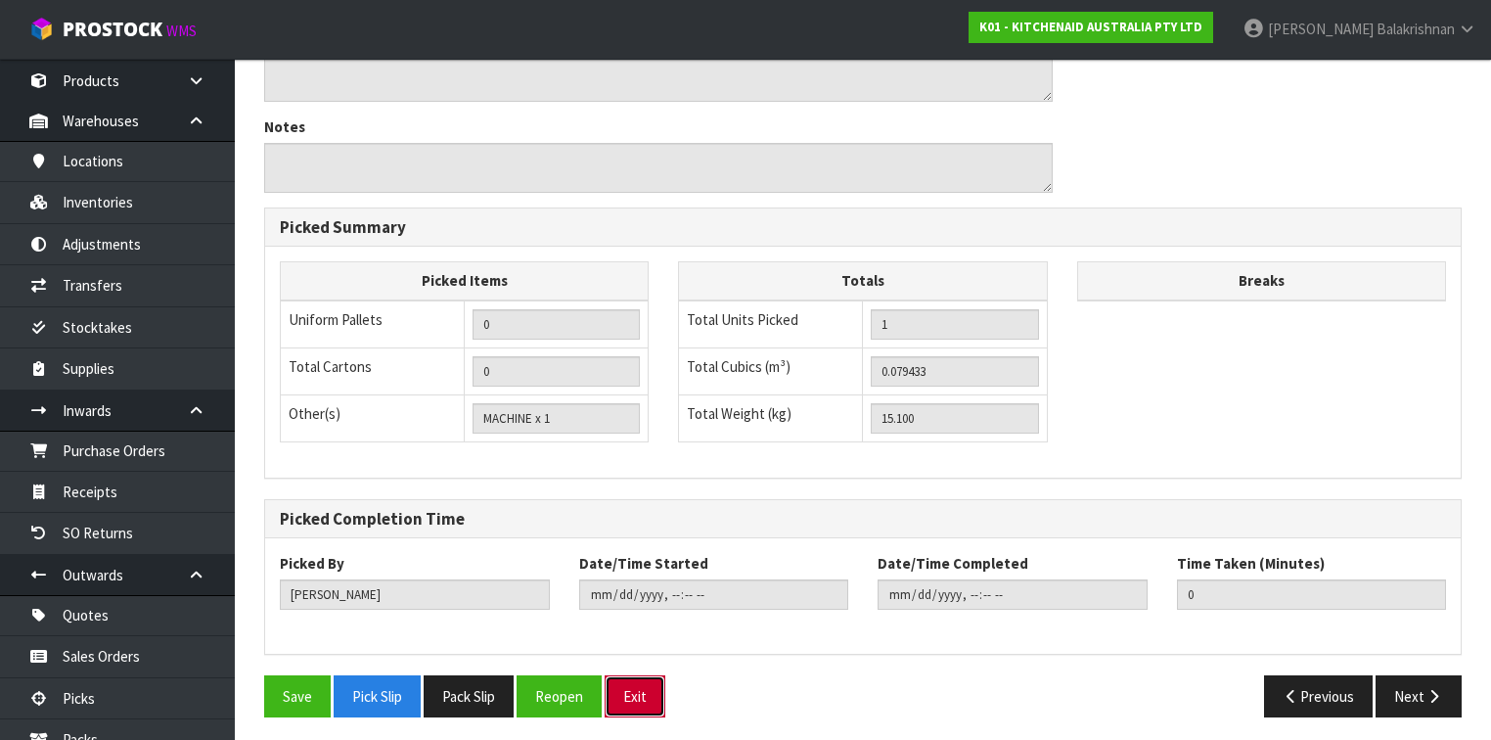
click at [640, 707] on button "Exit" at bounding box center [635, 696] width 61 height 42
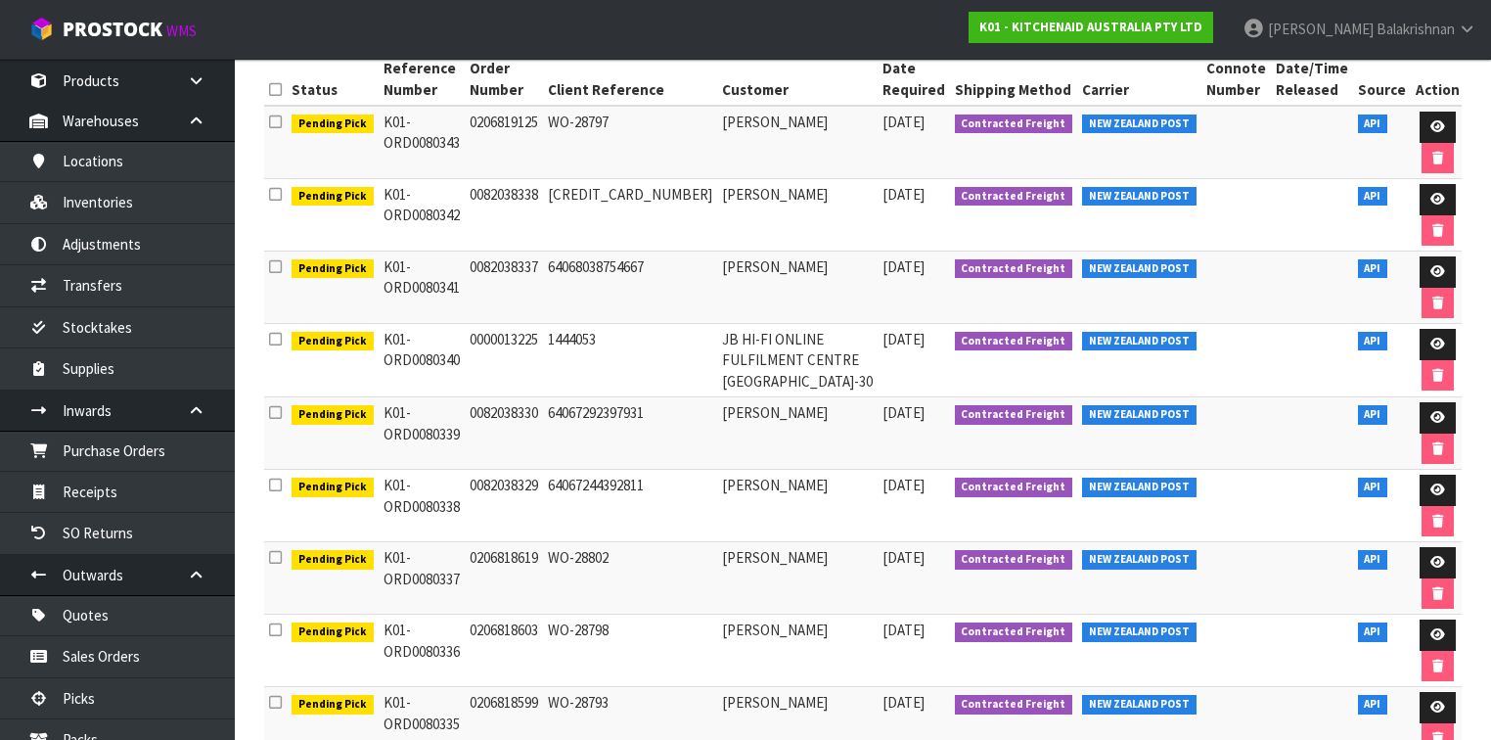
scroll to position [94, 0]
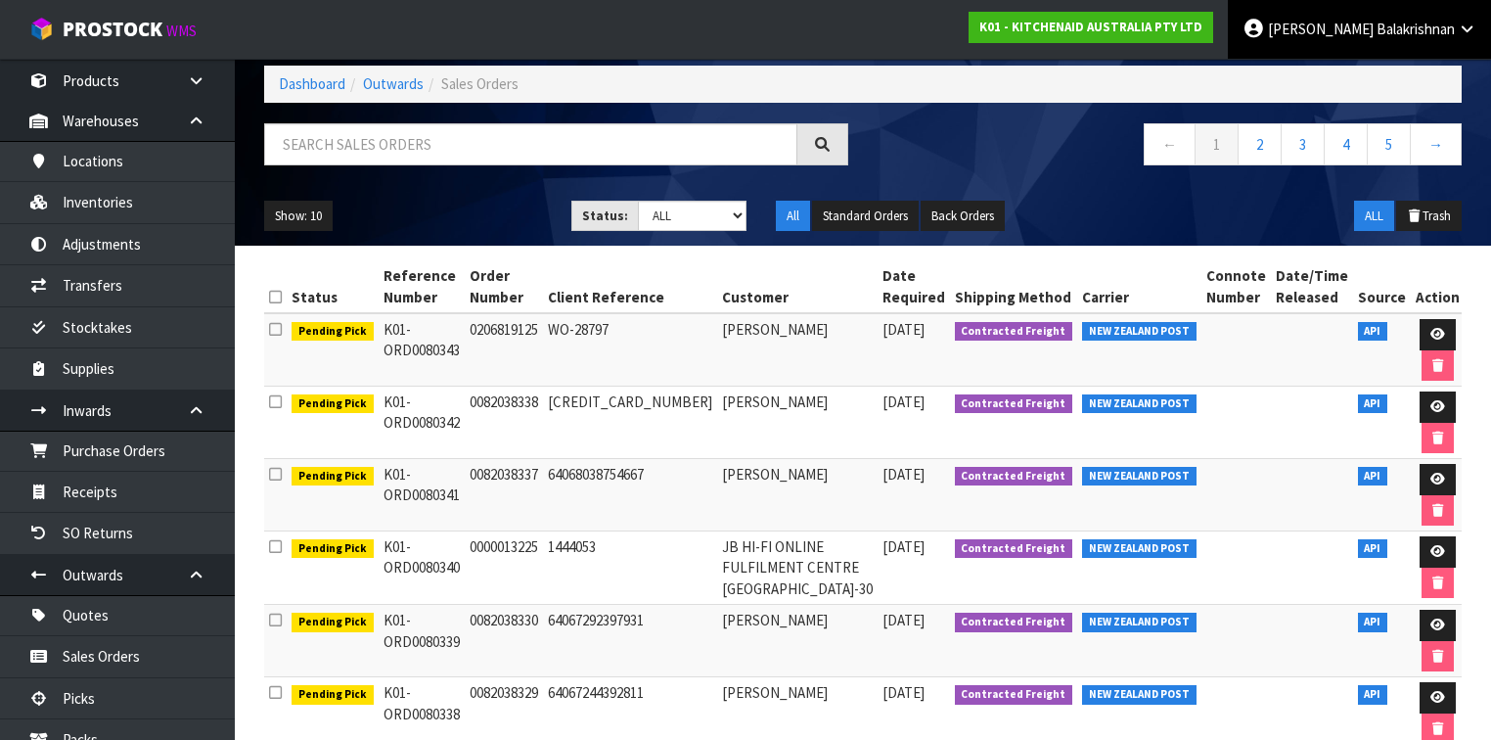
click at [1397, 34] on span "Balakrishnan" at bounding box center [1415, 29] width 78 height 19
click at [1378, 73] on link "Logout" at bounding box center [1412, 78] width 155 height 26
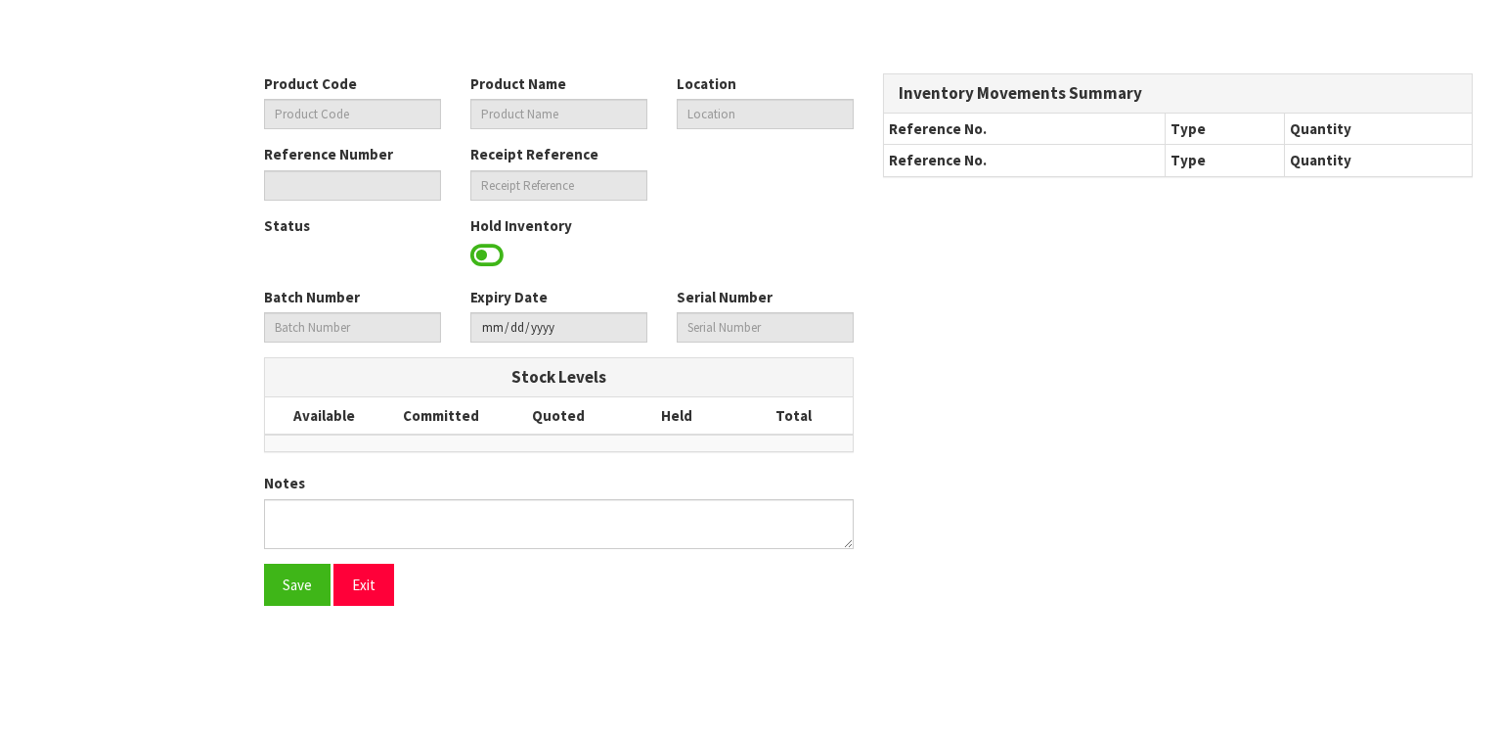
type input "5KSM70SHXAPT"
type input "KSM70 BL MIXER PISTACHIO"
type input "38-36-3-B"
type input "K01-IRY0176155"
type input "K01-REC0002088"
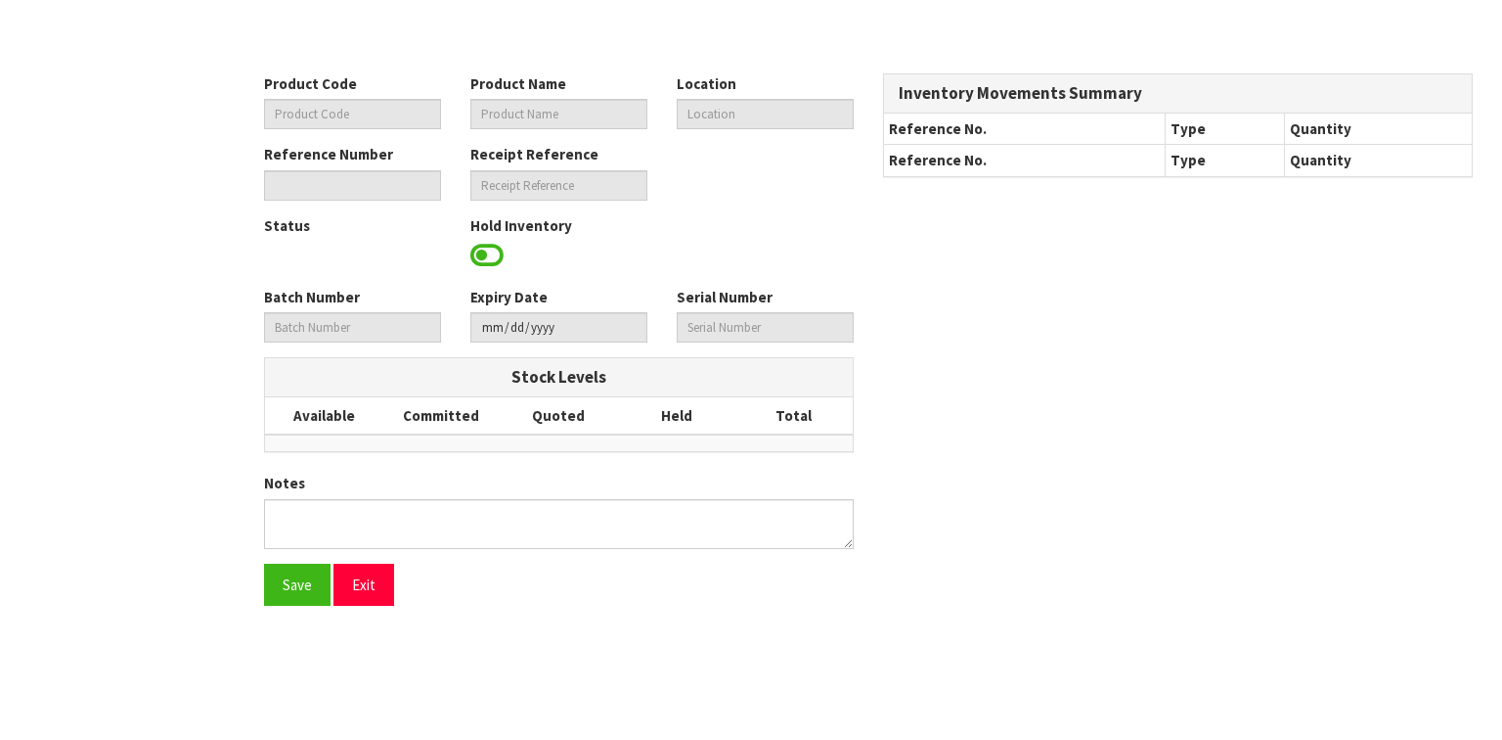
type input "WE0780170"
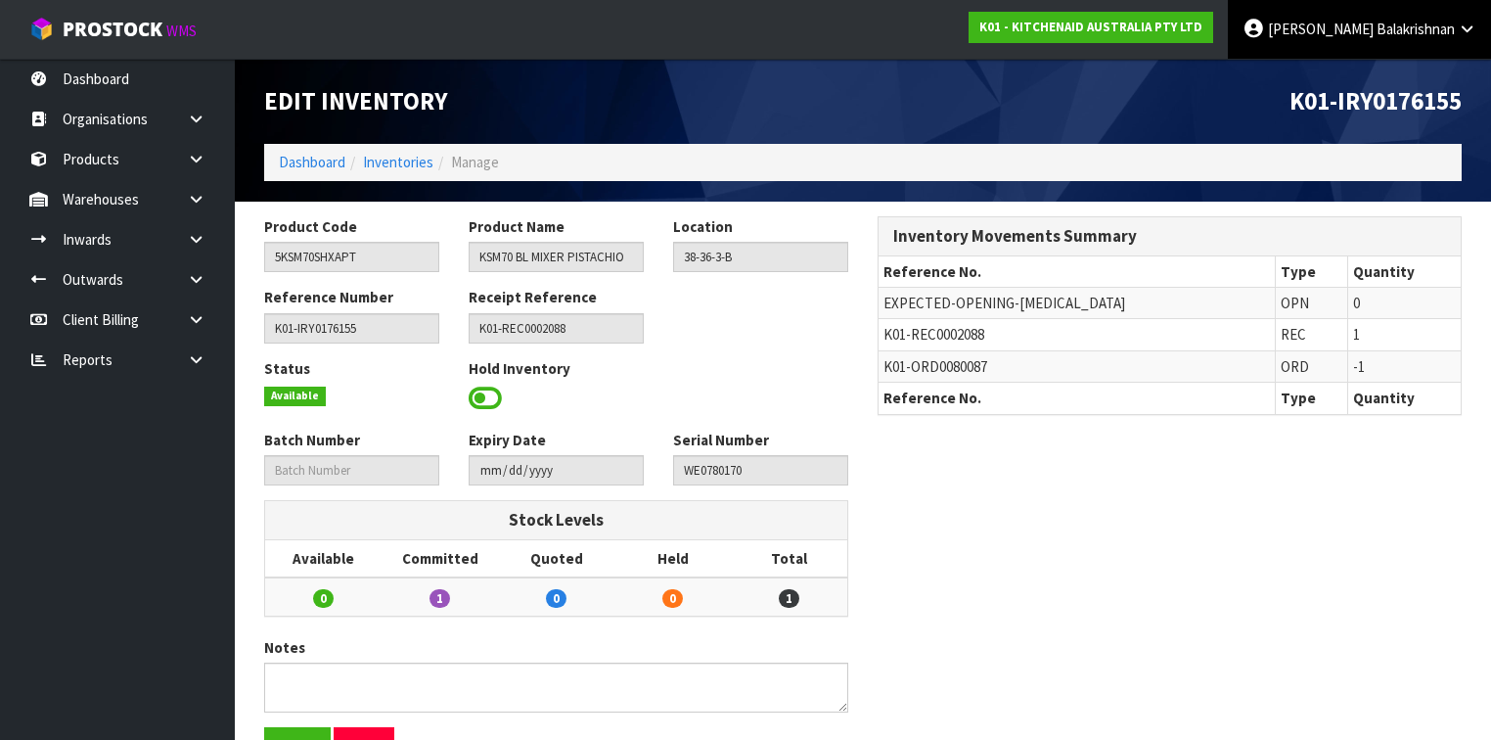
click at [1466, 30] on icon at bounding box center [1466, 29] width 19 height 15
click at [1371, 86] on link "Logout" at bounding box center [1412, 78] width 155 height 26
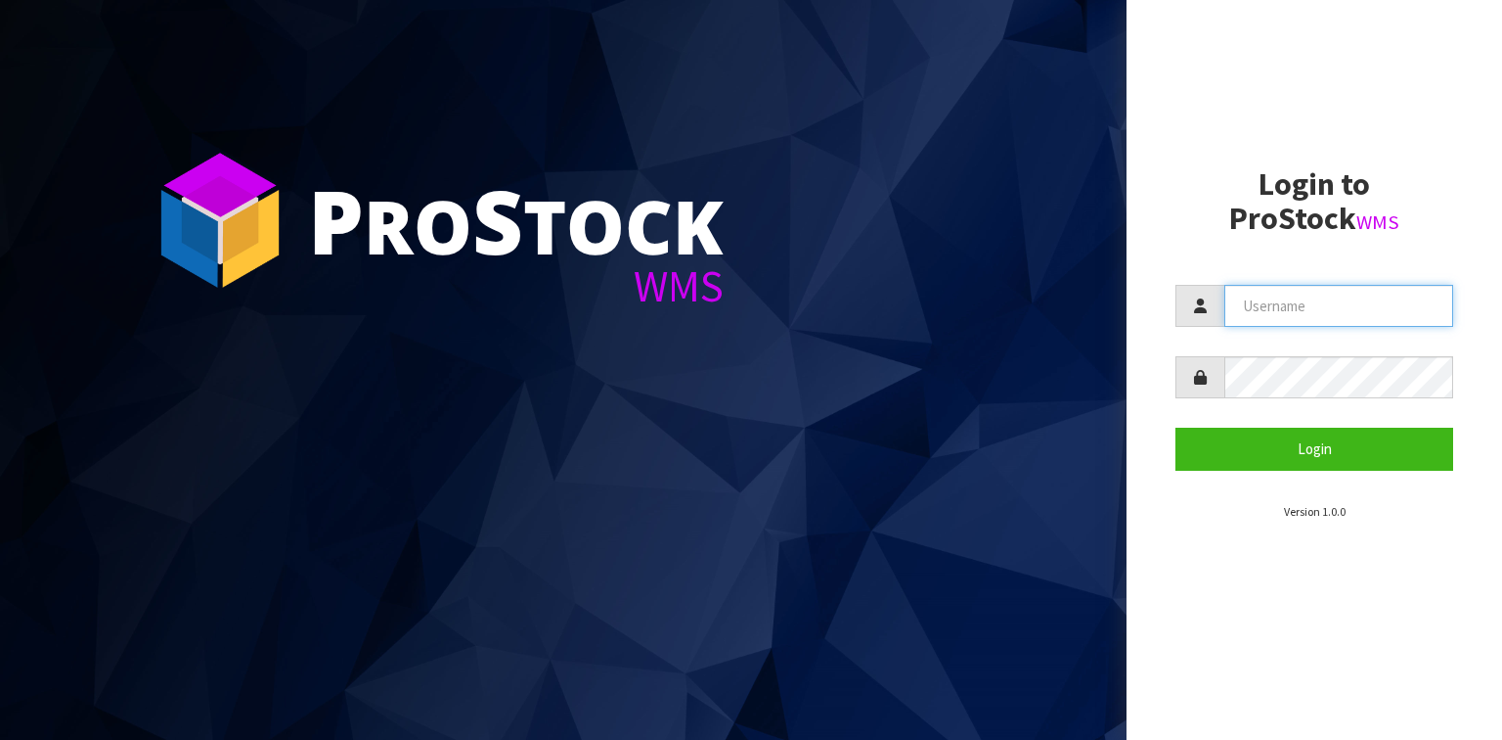
click at [1313, 310] on input "text" at bounding box center [1339, 306] width 229 height 42
type input "M"
type input "maji@cwl.co.nz"
click at [1176, 427] on button "Login" at bounding box center [1315, 448] width 278 height 42
